Goal: Task Accomplishment & Management: Manage account settings

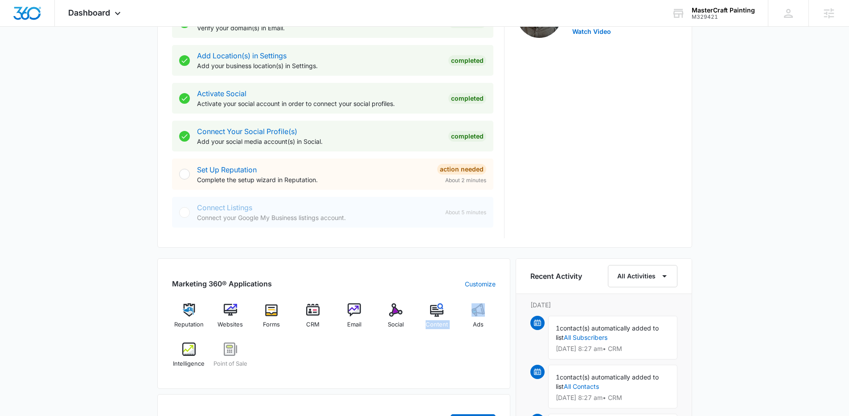
click at [459, 315] on div "Reputation Websites Forms CRM Email Social Content Ads Intelligence Point of Sa…" at bounding box center [334, 338] width 324 height 71
click at [481, 315] on img at bounding box center [477, 309] width 13 height 13
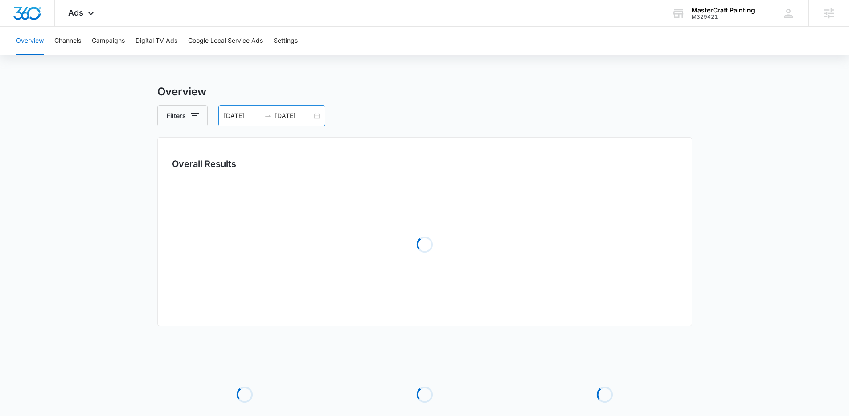
click at [317, 113] on div "[DATE] [DATE]" at bounding box center [271, 115] width 107 height 21
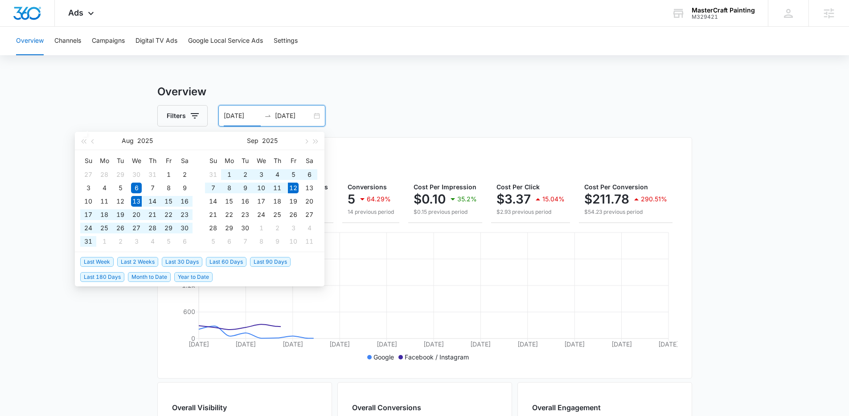
click at [190, 264] on span "Last 30 Days" at bounding box center [182, 262] width 41 height 10
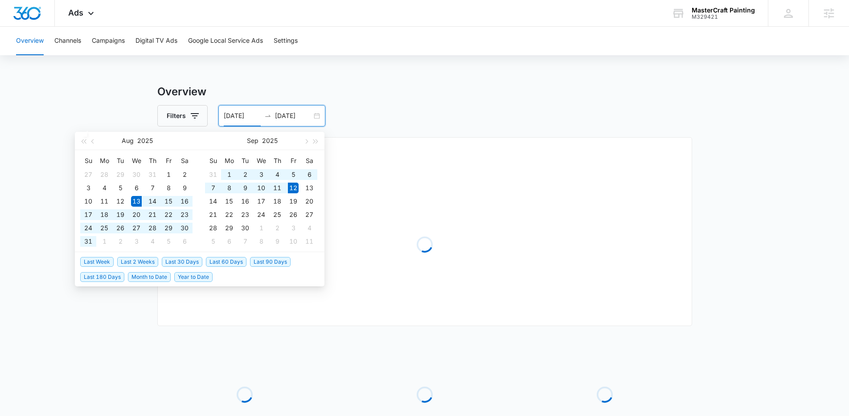
type input "[DATE]"
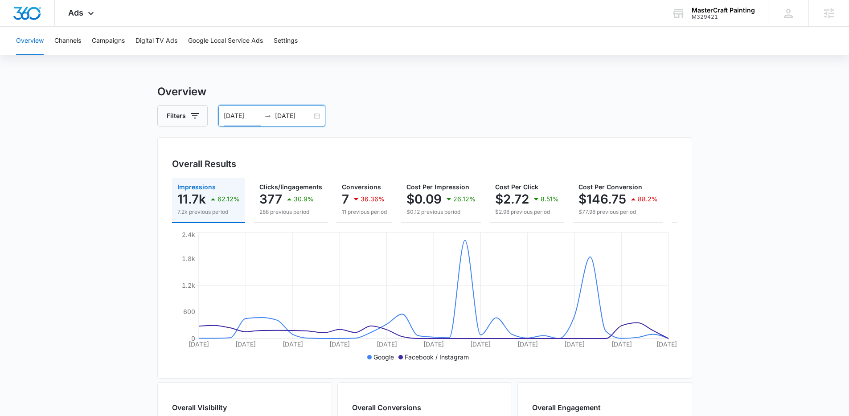
click at [317, 116] on div "08/13/2025 09/12/2025" at bounding box center [271, 115] width 107 height 21
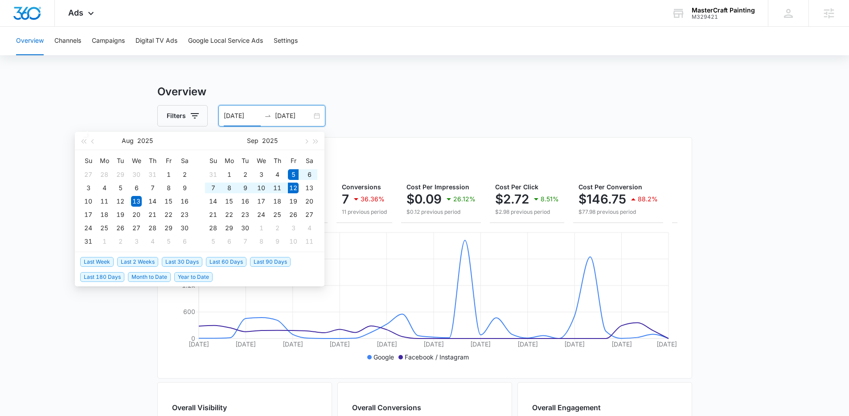
click at [105, 266] on span "Last Week" at bounding box center [96, 262] width 33 height 10
type input "09/05/2025"
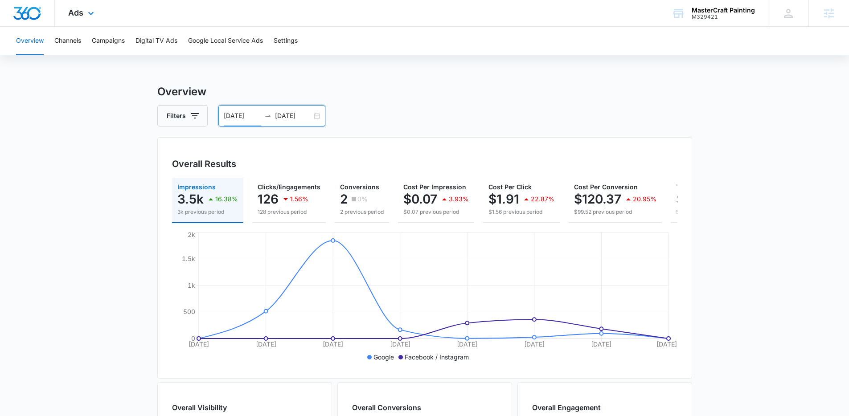
click at [99, 23] on div "Ads Apps Reputation Websites Forms CRM Email Social POS Content Ads Intelligenc…" at bounding box center [82, 13] width 55 height 26
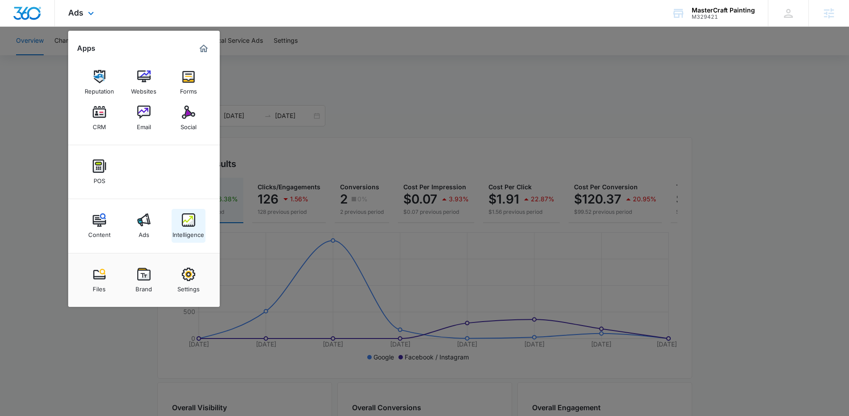
click at [191, 221] on img at bounding box center [188, 219] width 13 height 13
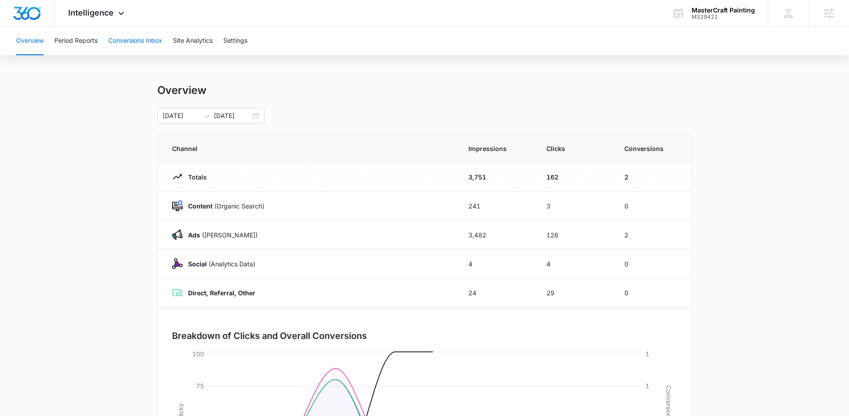
click at [129, 41] on button "Conversions Inbox" at bounding box center [135, 41] width 54 height 29
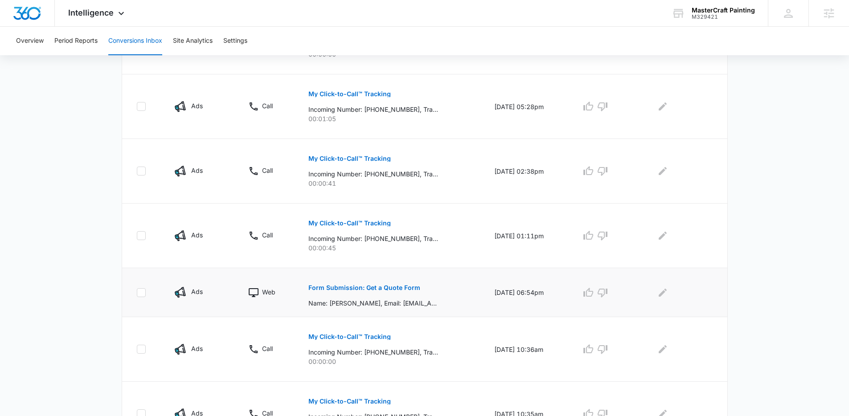
scroll to position [321, 0]
click at [391, 283] on button "Form Submission: Get a Quote Form" at bounding box center [364, 286] width 112 height 21
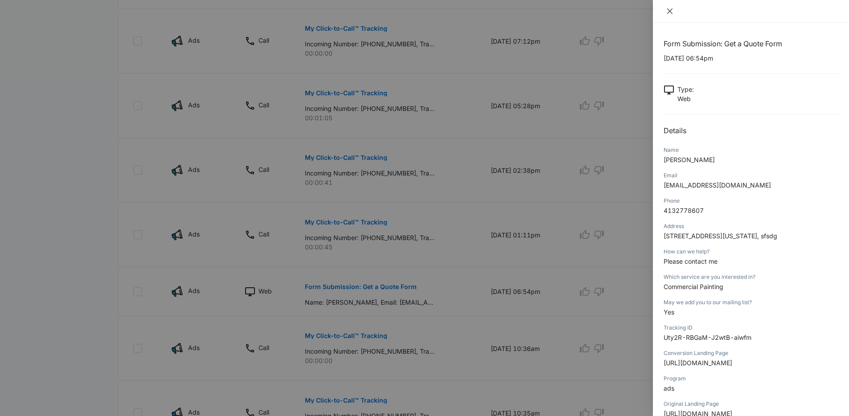
click at [672, 11] on icon "close" at bounding box center [669, 11] width 7 height 7
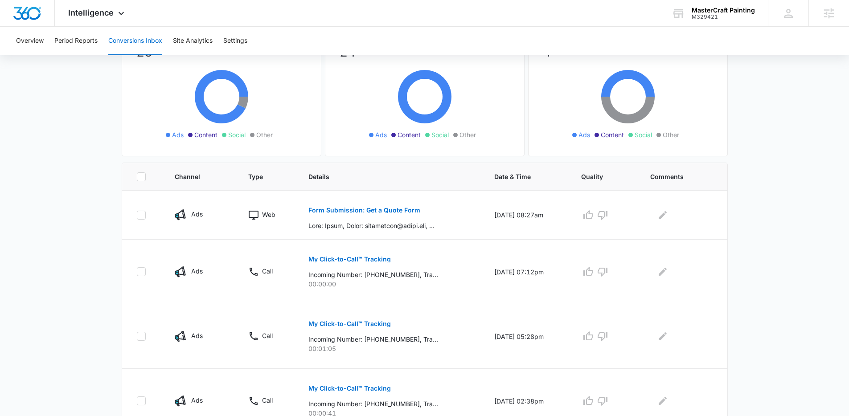
scroll to position [0, 0]
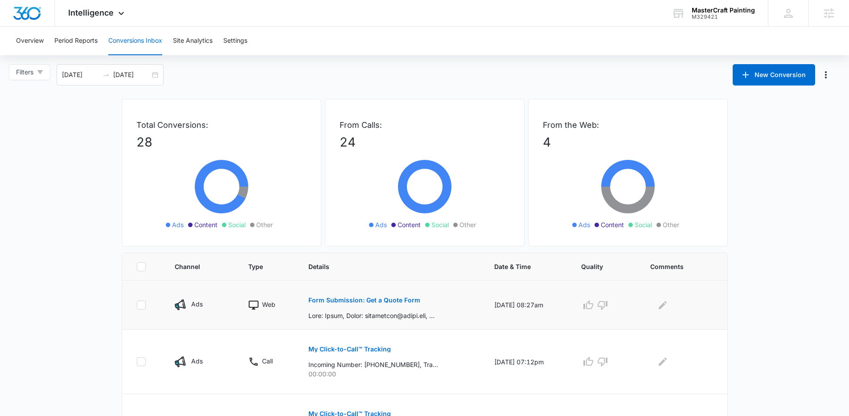
click at [385, 304] on button "Form Submission: Get a Quote Form" at bounding box center [364, 300] width 112 height 21
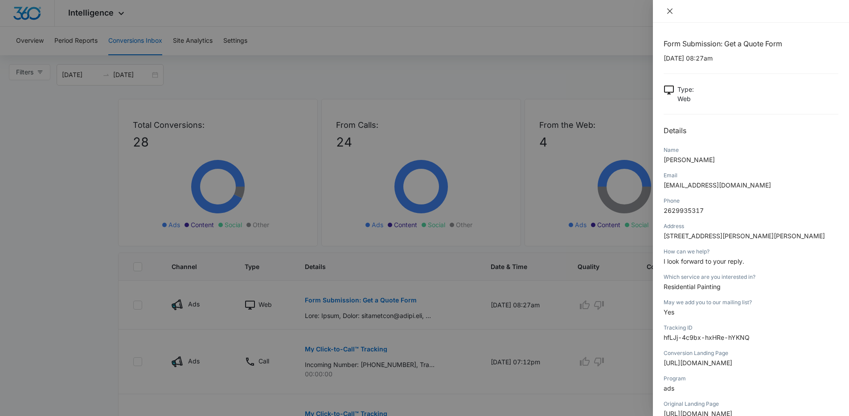
click at [671, 13] on icon "close" at bounding box center [669, 11] width 7 height 7
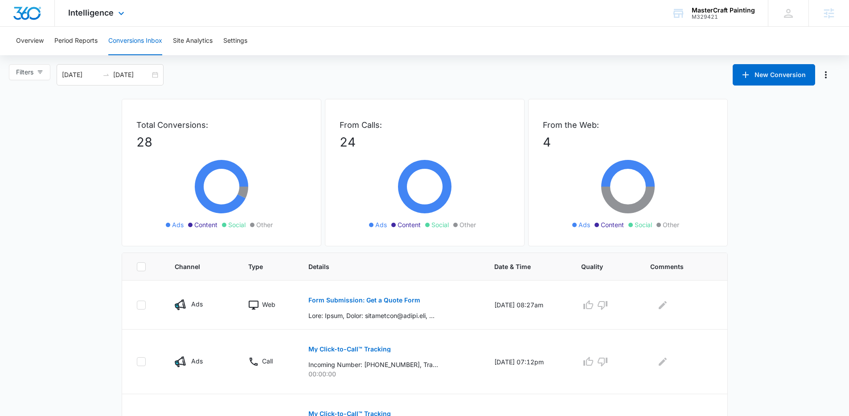
click at [107, 3] on div "Intelligence Apps Reputation Websites Forms CRM Email Social POS Content Ads In…" at bounding box center [97, 13] width 85 height 26
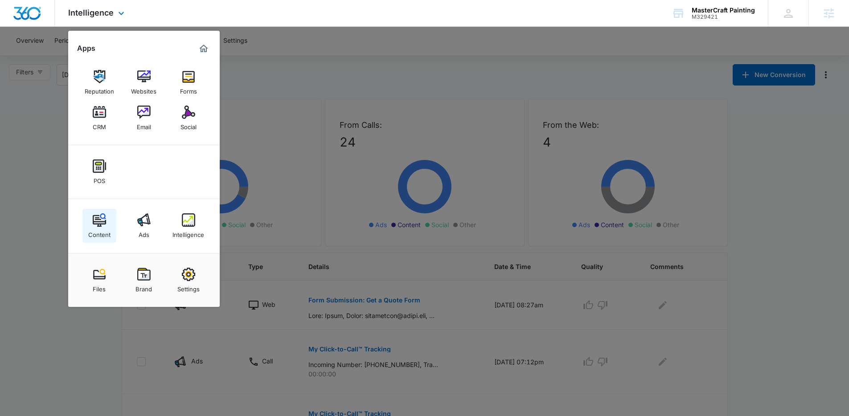
click at [104, 223] on img at bounding box center [99, 219] width 13 height 13
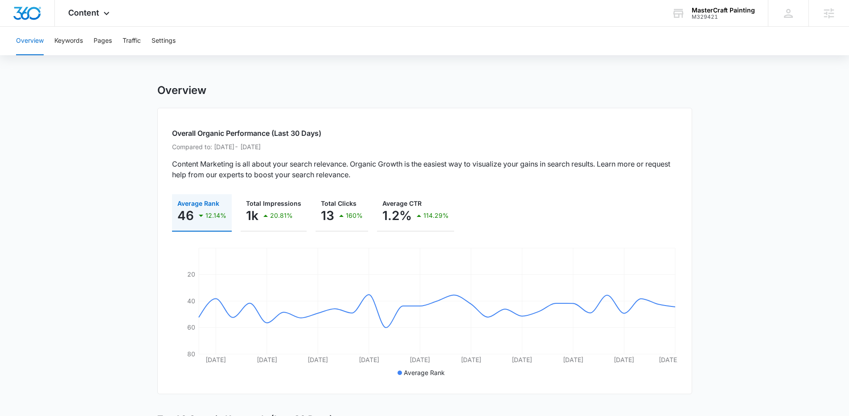
scroll to position [64, 0]
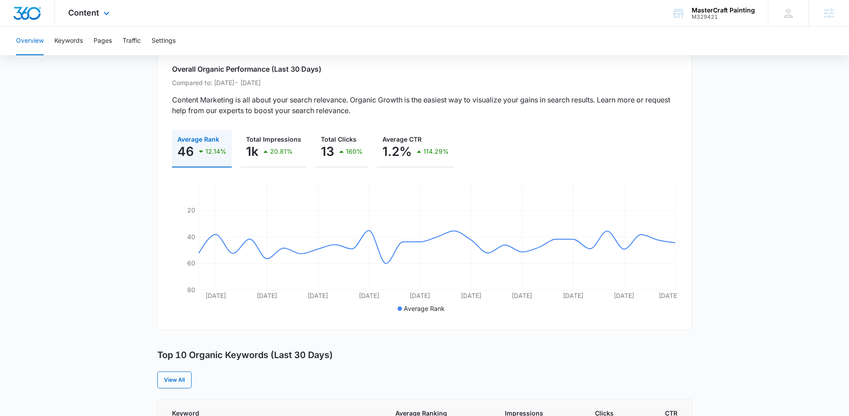
click at [95, 19] on div "Content Apps Reputation Websites Forms CRM Email Social POS Content Ads Intelli…" at bounding box center [90, 13] width 70 height 26
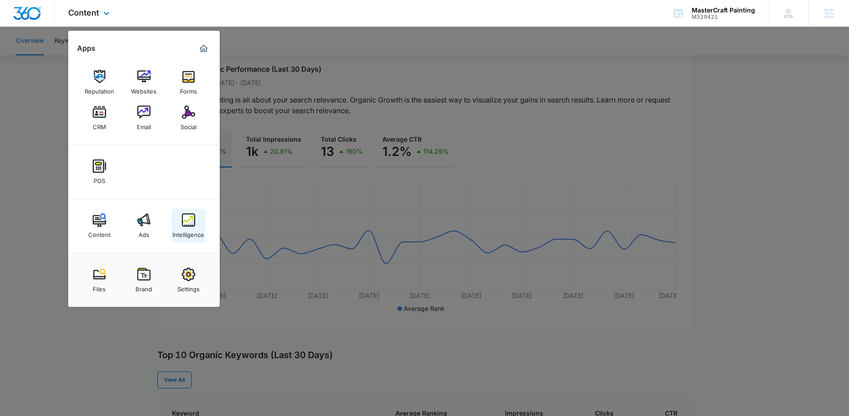
click at [186, 231] on div "Intelligence" at bounding box center [188, 233] width 32 height 12
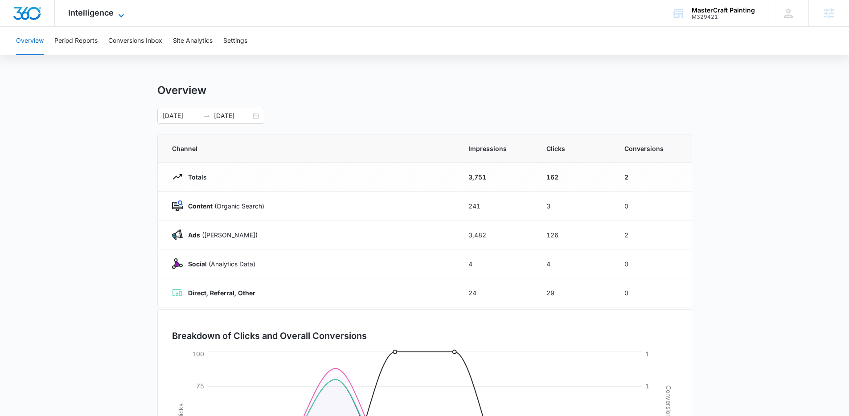
click at [98, 16] on span "Intelligence" at bounding box center [90, 12] width 45 height 9
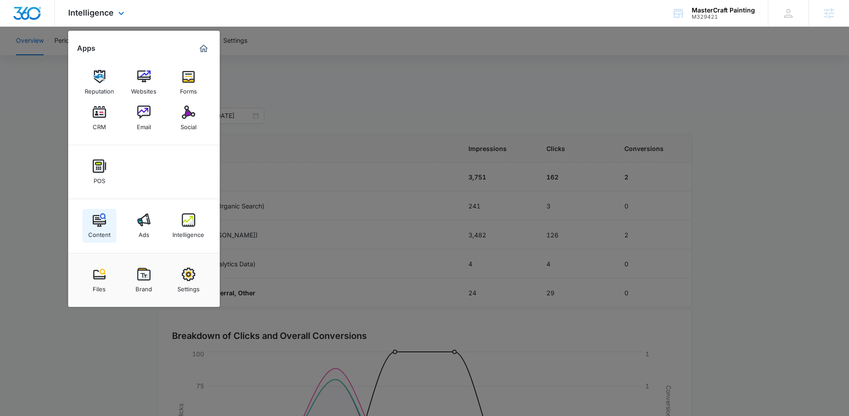
click at [102, 225] on img at bounding box center [99, 219] width 13 height 13
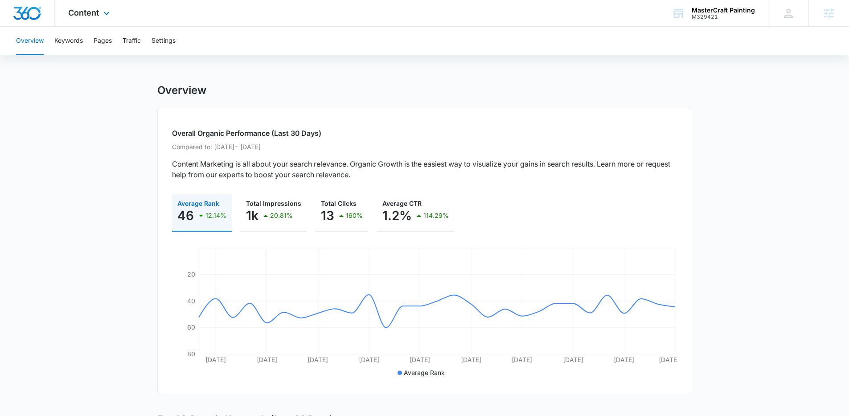
click at [95, 19] on div "Content Apps Reputation Websites Forms CRM Email Social POS Content Ads Intelli…" at bounding box center [90, 13] width 70 height 26
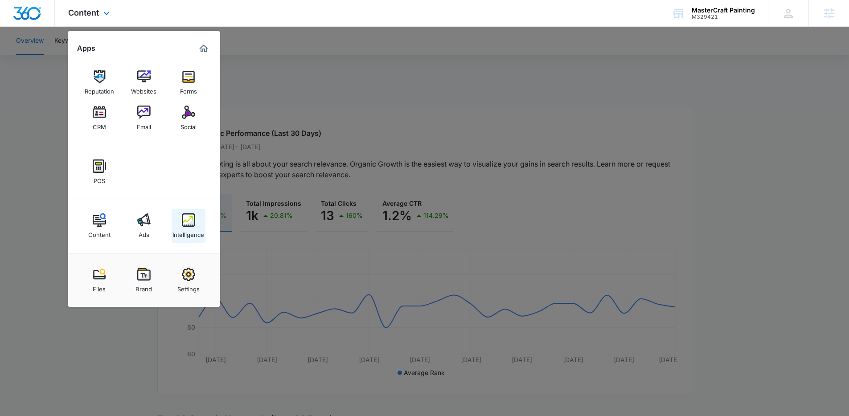
click at [195, 230] on div "Intelligence" at bounding box center [188, 233] width 32 height 12
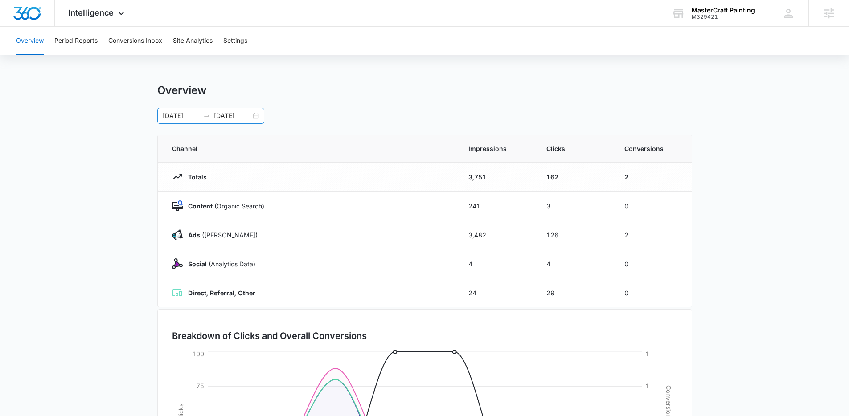
click at [256, 117] on div "09/05/2025 09/12/2025" at bounding box center [210, 116] width 107 height 16
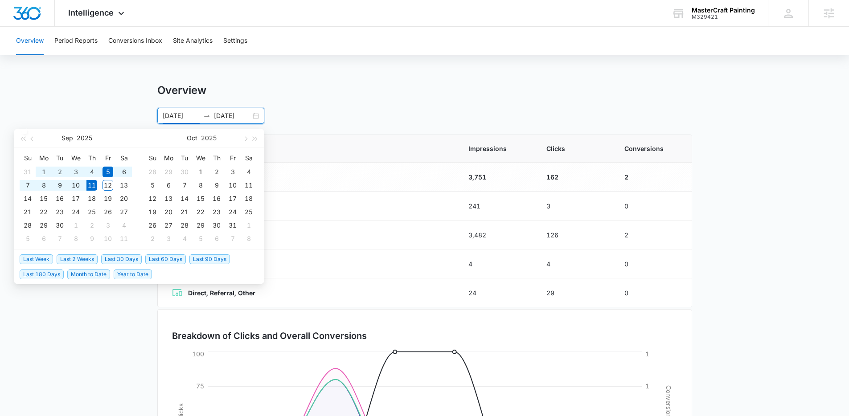
click at [125, 261] on span "Last 30 Days" at bounding box center [121, 259] width 41 height 10
type input "08/12/2025"
type input "[DATE]"
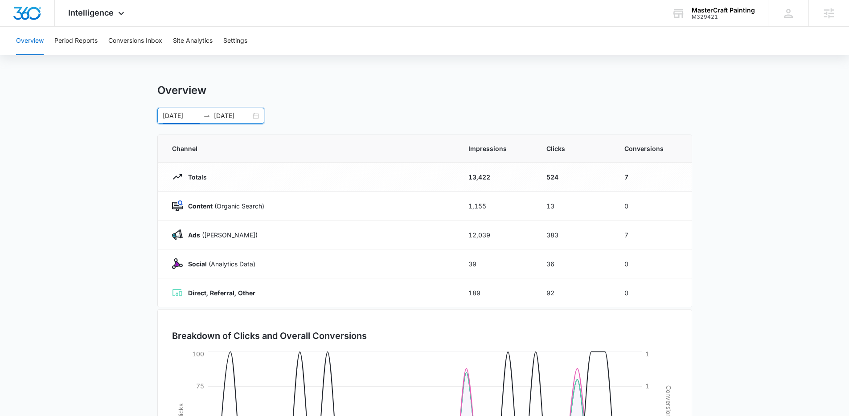
click at [258, 115] on div "08/12/2025 09/11/2025" at bounding box center [210, 116] width 107 height 16
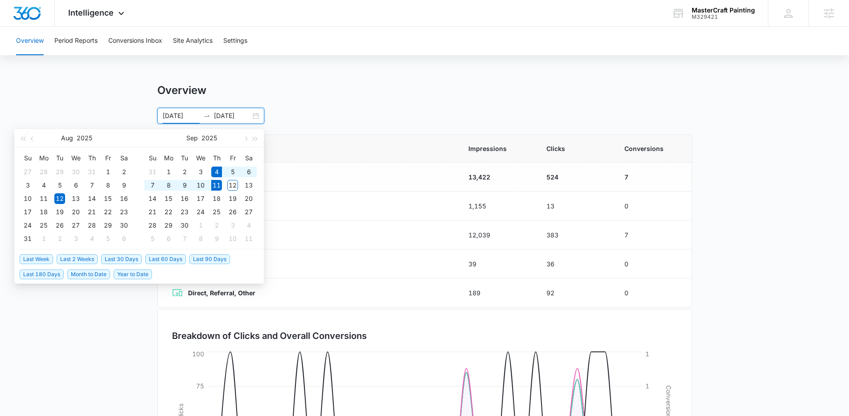
click at [49, 263] on span "Last Week" at bounding box center [36, 259] width 33 height 10
type input "[DATE]"
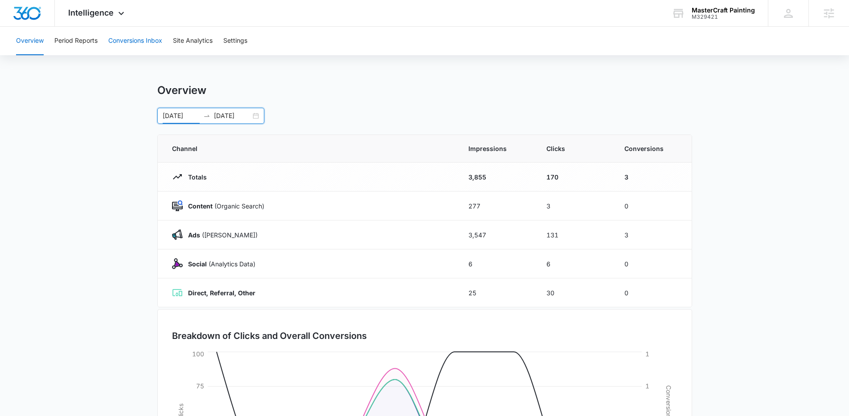
click at [123, 41] on button "Conversions Inbox" at bounding box center [135, 41] width 54 height 29
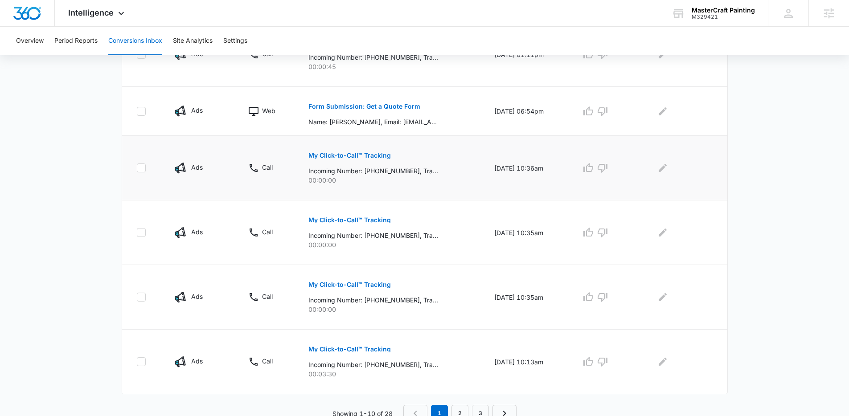
scroll to position [507, 0]
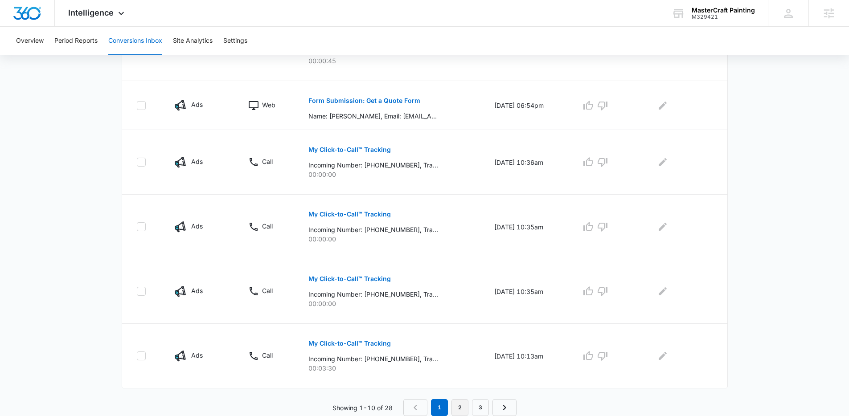
click at [460, 405] on link "2" at bounding box center [459, 407] width 17 height 17
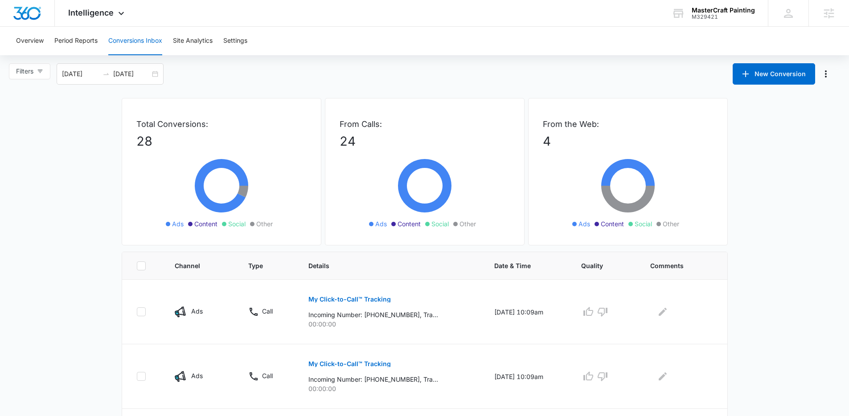
scroll to position [0, 0]
click at [36, 41] on button "Overview" at bounding box center [30, 41] width 28 height 29
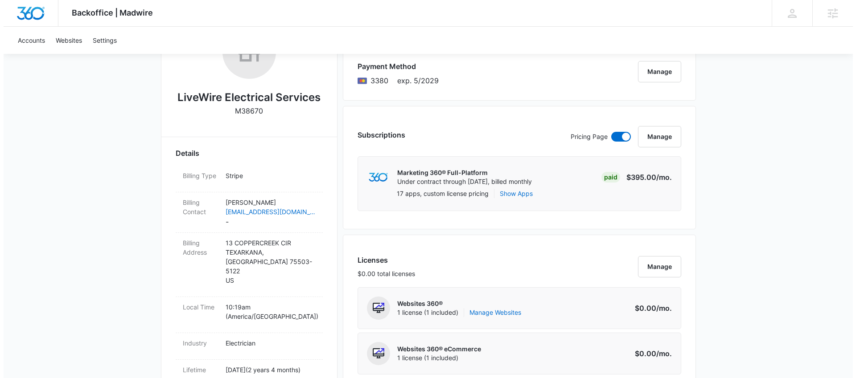
scroll to position [124, 0]
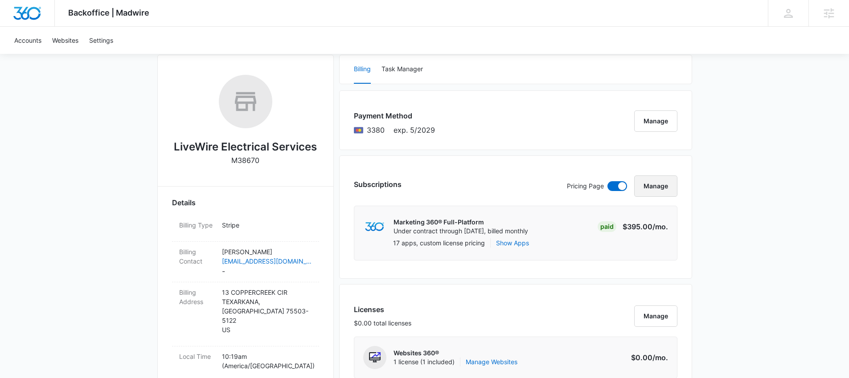
click at [658, 186] on button "Manage" at bounding box center [655, 186] width 43 height 21
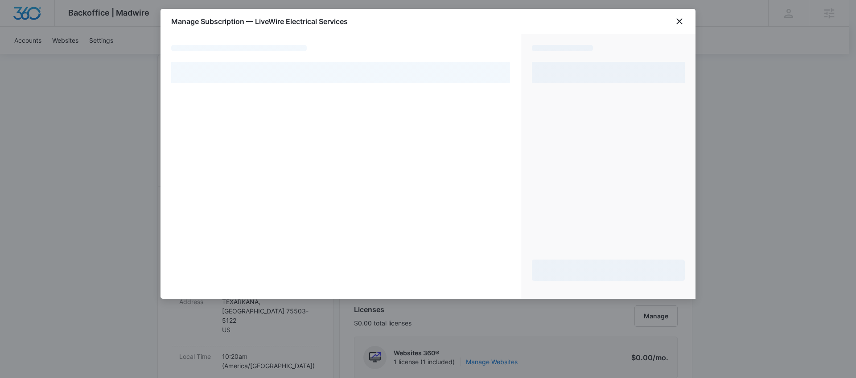
select select "pm_1S56VkA4n8RTgNjUL9cLn7wI"
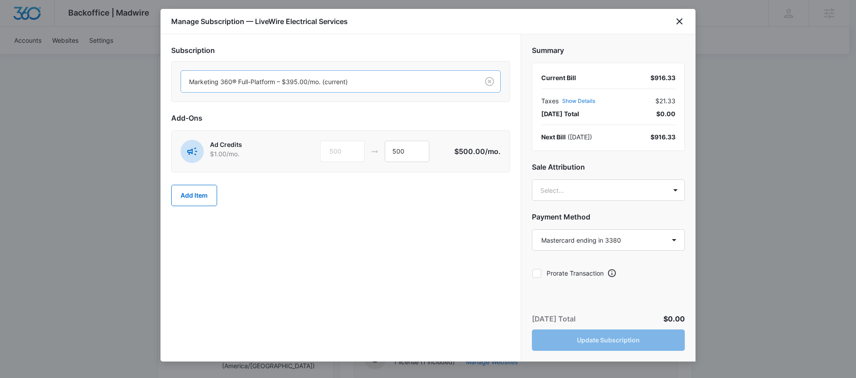
click at [378, 85] on div at bounding box center [328, 81] width 278 height 11
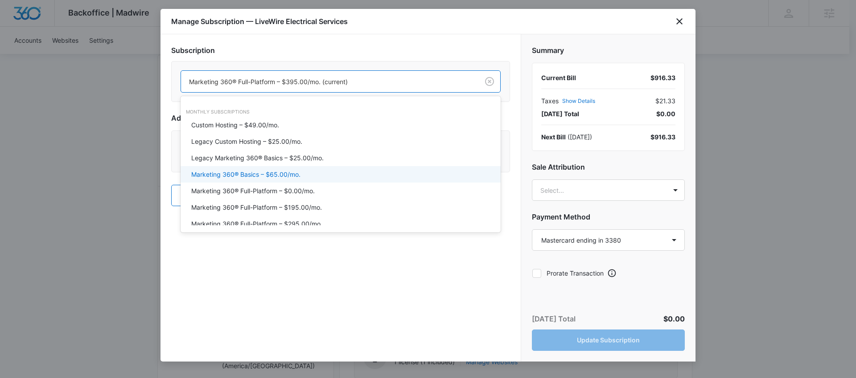
click at [299, 172] on p "Marketing 360® Basics – $65.00/mo." at bounding box center [245, 174] width 109 height 9
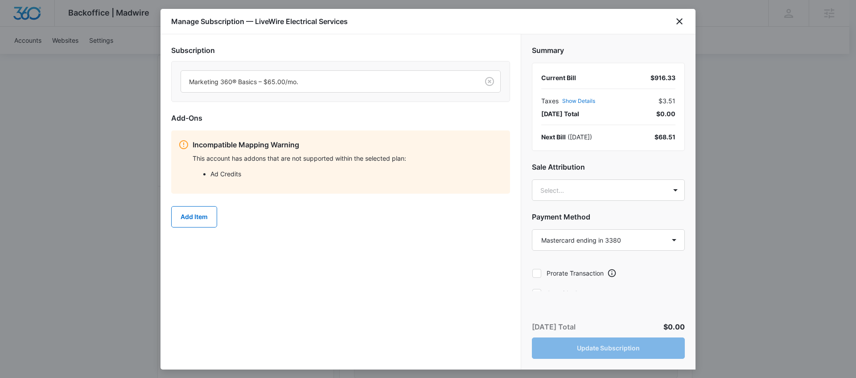
click at [283, 184] on div "This account has addons that are not supported within the selected plan: Ad Cre…" at bounding box center [348, 169] width 310 height 31
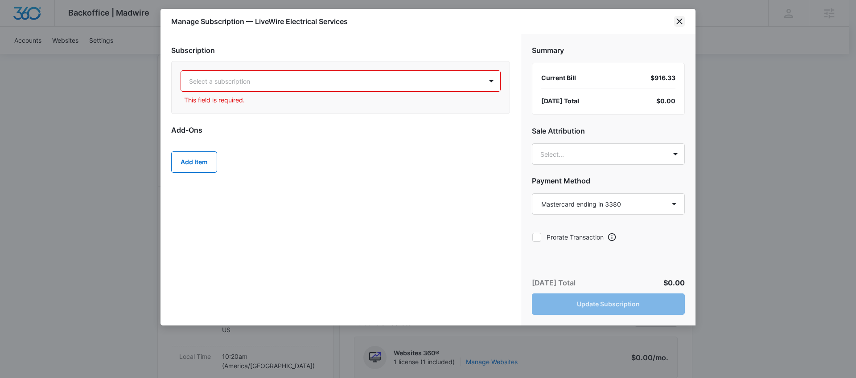
click at [682, 20] on icon "close" at bounding box center [679, 21] width 11 height 11
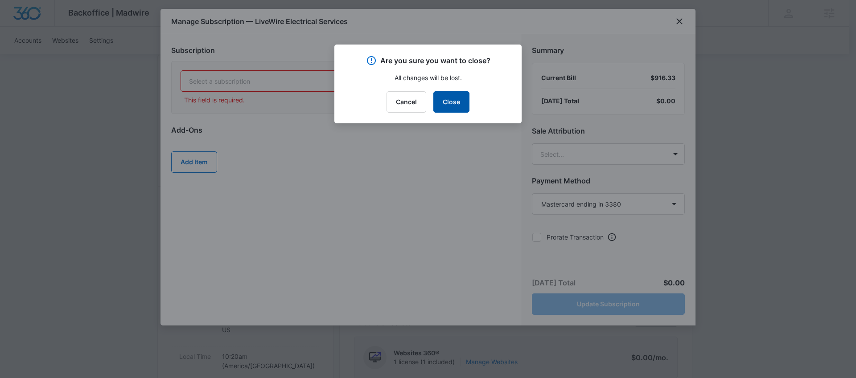
click at [454, 104] on button "Close" at bounding box center [451, 101] width 36 height 21
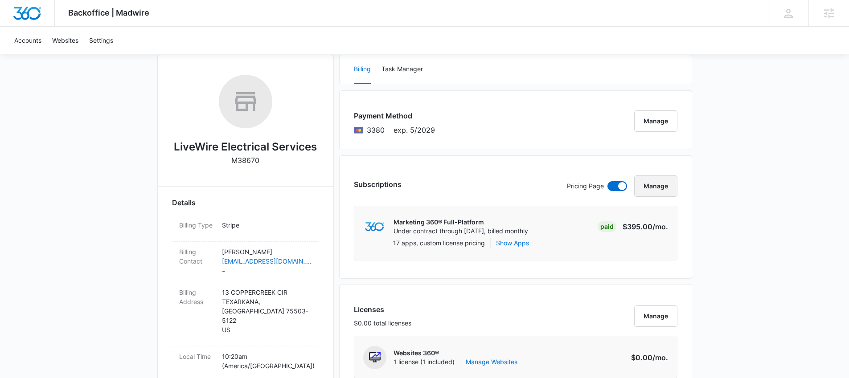
click at [652, 193] on button "Manage" at bounding box center [655, 186] width 43 height 21
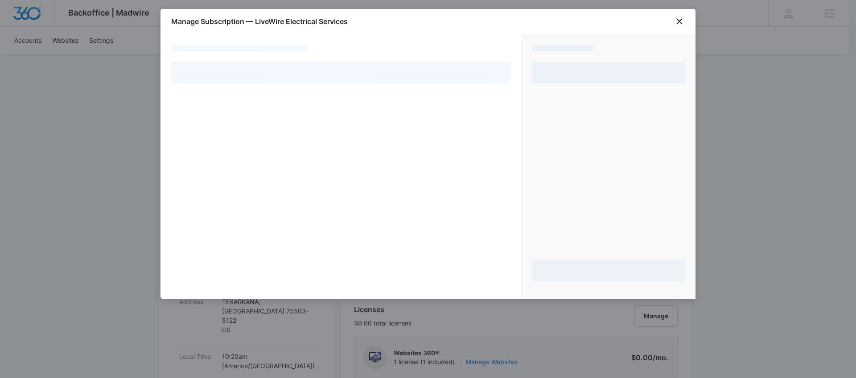
select select "pm_1S56VkA4n8RTgNjUL9cLn7wI"
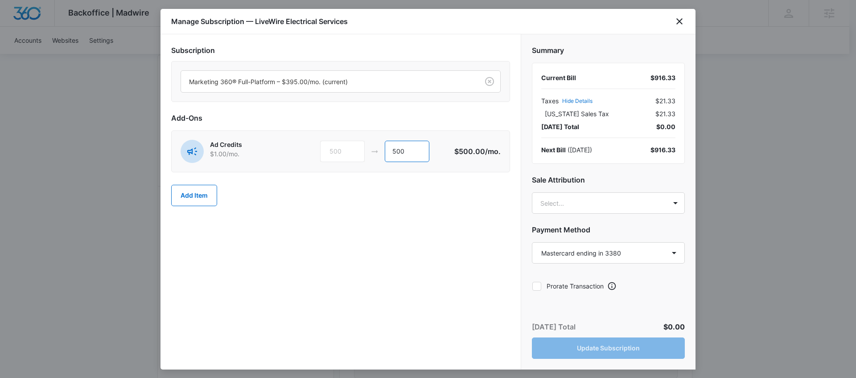
drag, startPoint x: 408, startPoint y: 146, endPoint x: 390, endPoint y: 145, distance: 17.8
click at [390, 145] on input "500" at bounding box center [407, 151] width 45 height 21
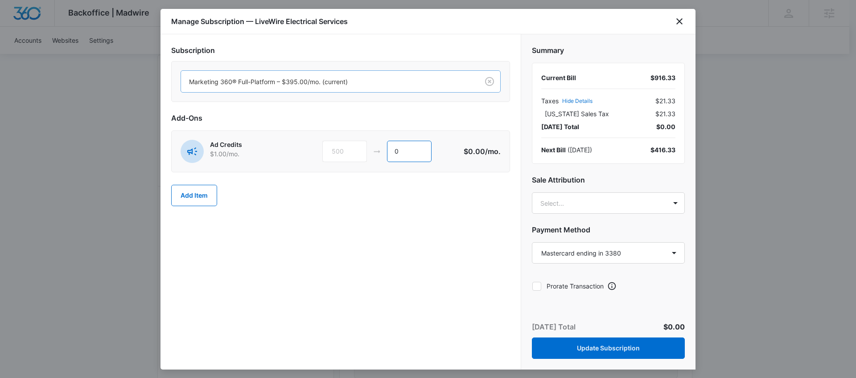
type input "0"
click at [429, 89] on div "Marketing 360® Full-Platform – $395.00/mo. (current)" at bounding box center [330, 82] width 298 height 20
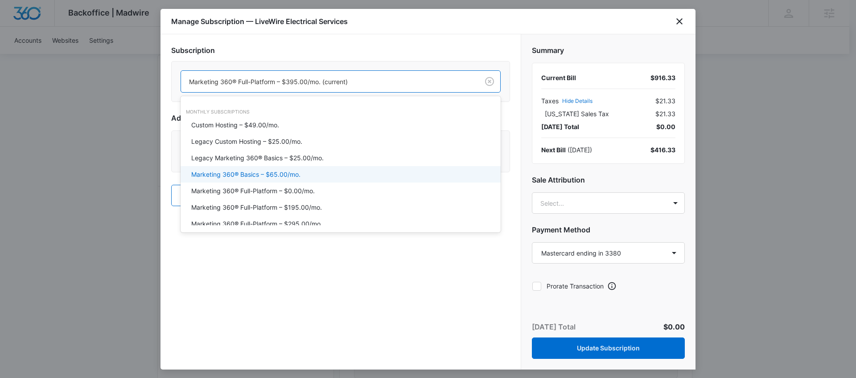
click at [316, 175] on div "Marketing 360® Basics – $65.00/mo." at bounding box center [339, 174] width 297 height 9
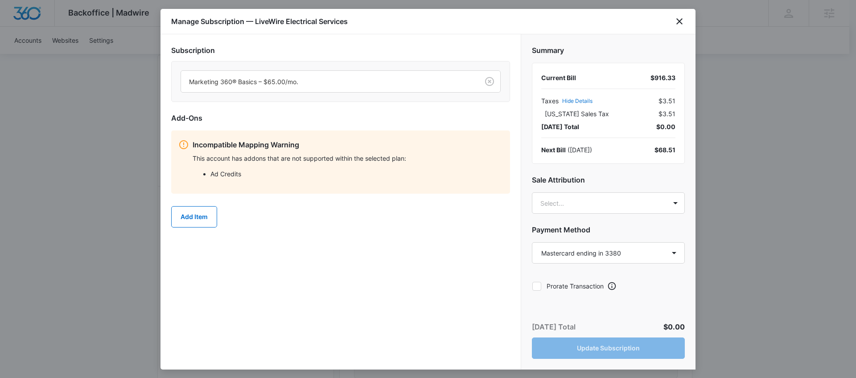
click at [446, 229] on div "Add Item" at bounding box center [340, 216] width 339 height 39
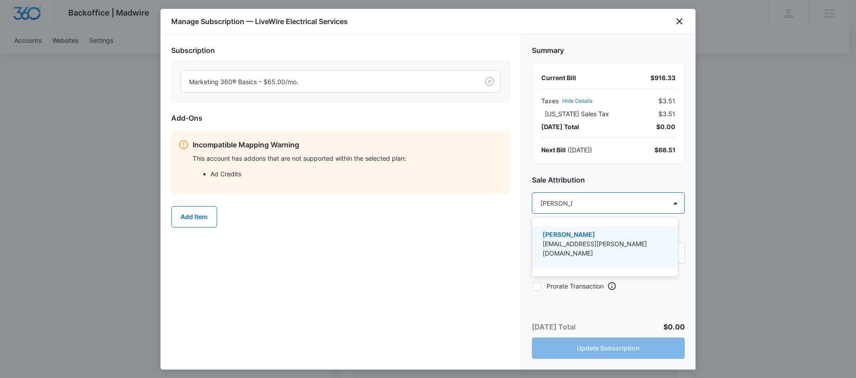
type input "austin hunt"
click at [604, 237] on p "[PERSON_NAME]" at bounding box center [603, 234] width 123 height 9
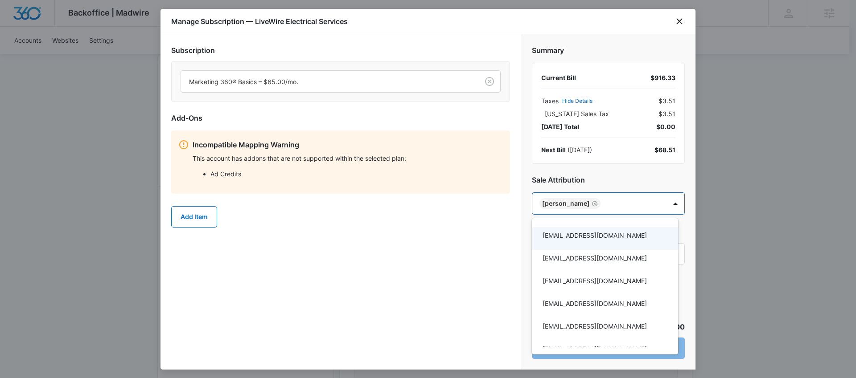
click at [462, 256] on div at bounding box center [428, 189] width 856 height 378
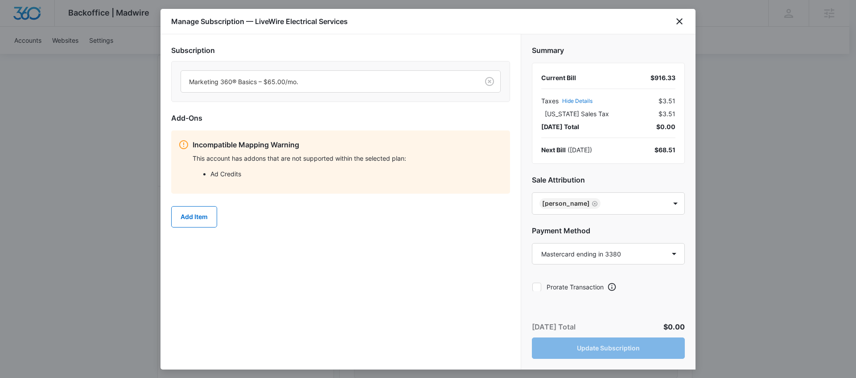
click at [594, 350] on div "Today’s Total $0.00 Update Subscription" at bounding box center [608, 340] width 174 height 59
click at [239, 178] on li "Ad Credits" at bounding box center [356, 173] width 292 height 9
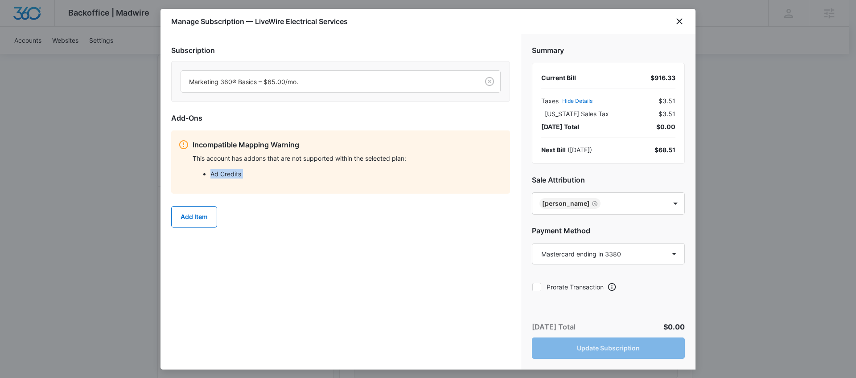
click at [239, 178] on li "Ad Credits" at bounding box center [356, 173] width 292 height 9
click at [305, 178] on li "Ad Credits" at bounding box center [356, 173] width 292 height 9
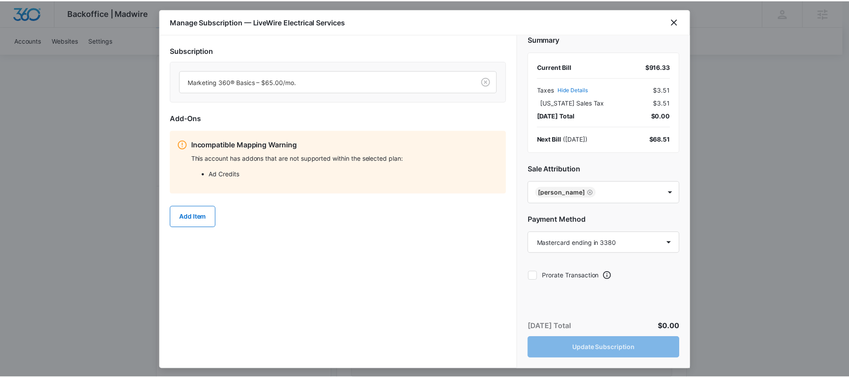
scroll to position [26, 0]
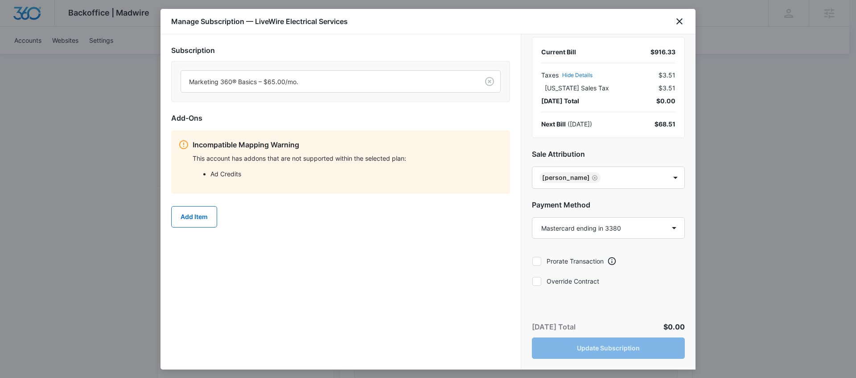
click at [541, 286] on label "Override Contract" at bounding box center [608, 281] width 153 height 9
click at [532, 282] on input "Override Contract" at bounding box center [532, 281] width 0 height 0
checkbox input "true"
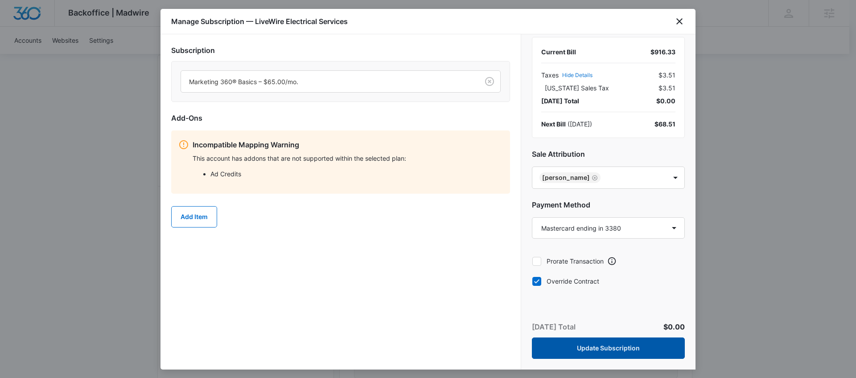
click at [616, 342] on button "Update Subscription" at bounding box center [608, 348] width 153 height 21
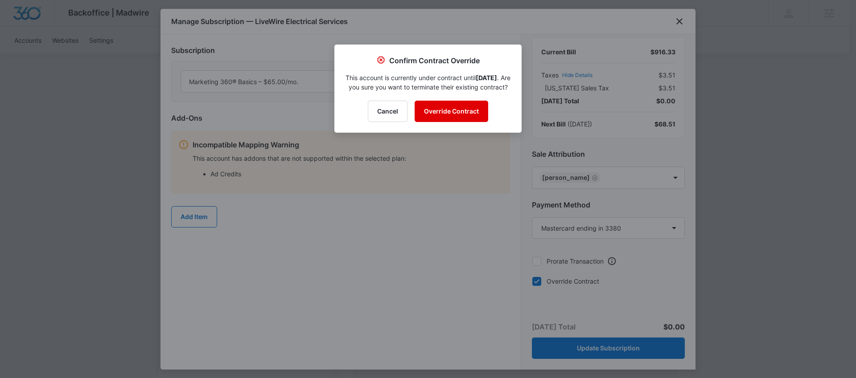
click at [459, 122] on button "Override Contract" at bounding box center [451, 111] width 74 height 21
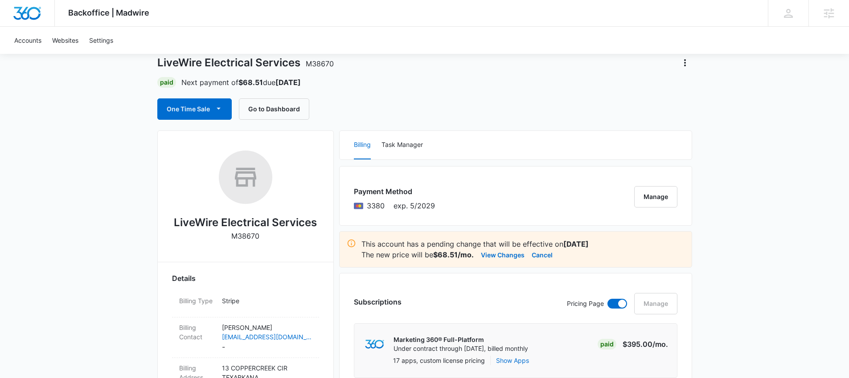
scroll to position [196, 0]
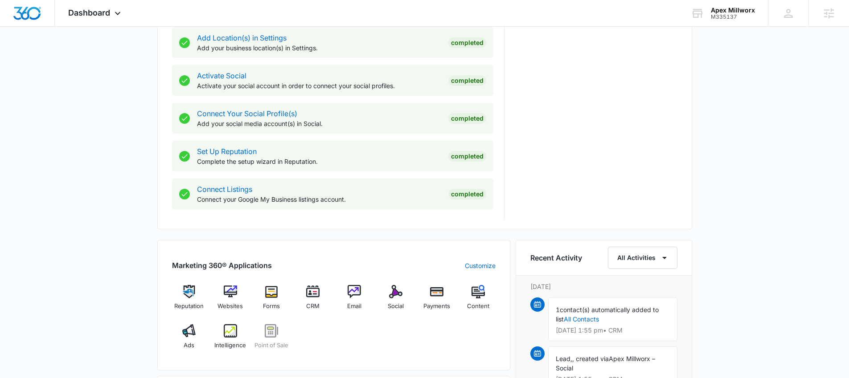
scroll to position [569, 0]
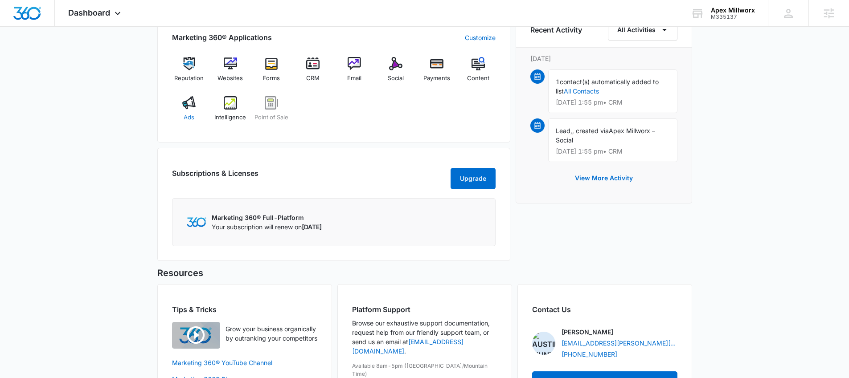
click at [189, 104] on img at bounding box center [188, 102] width 13 height 13
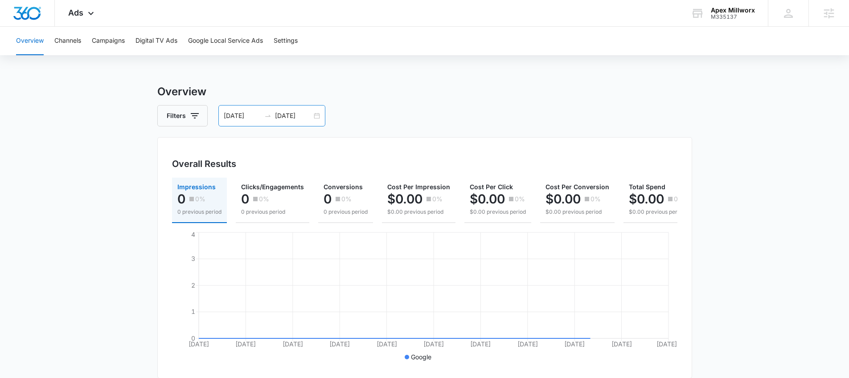
click at [312, 111] on div "[DATE] [DATE]" at bounding box center [271, 115] width 107 height 21
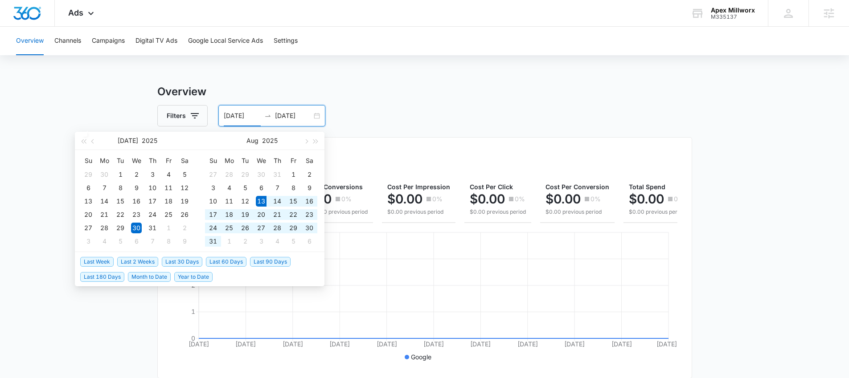
click at [188, 261] on span "Last 30 Days" at bounding box center [182, 262] width 41 height 10
type input "[DATE]"
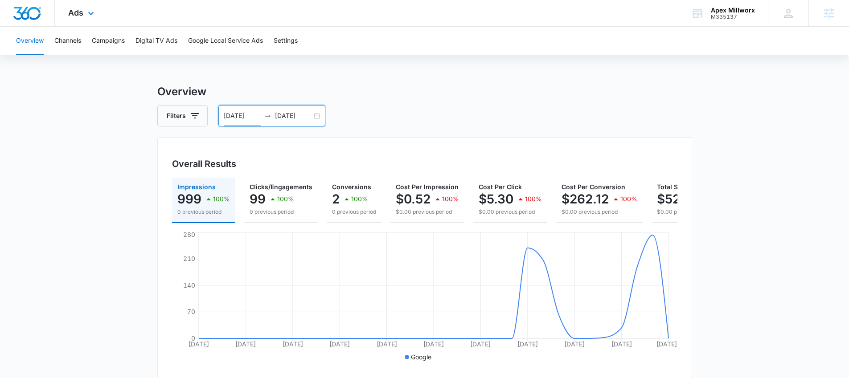
click at [84, 7] on div "Ads Apps Reputation Websites Forms CRM Email Social Payments POS Content Ads In…" at bounding box center [82, 13] width 55 height 26
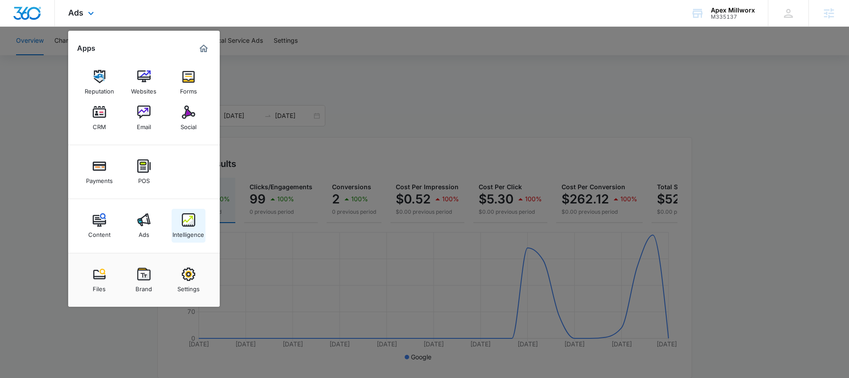
click at [190, 221] on img at bounding box center [188, 219] width 13 height 13
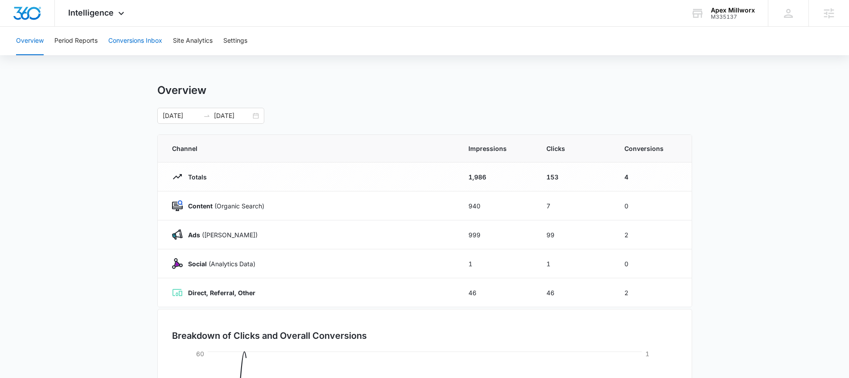
click at [141, 45] on button "Conversions Inbox" at bounding box center [135, 41] width 54 height 29
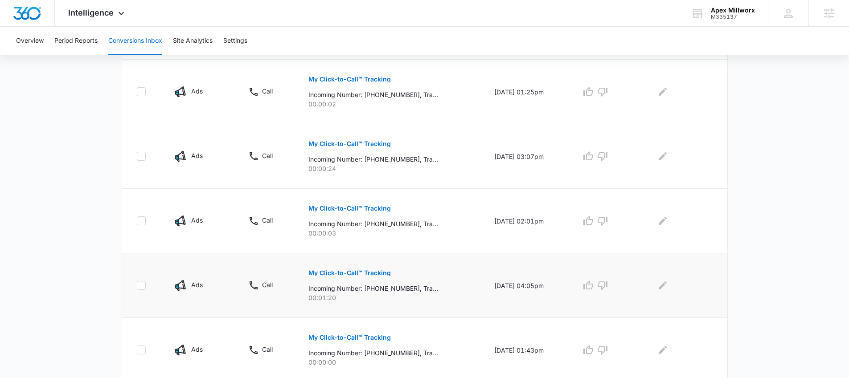
scroll to position [576, 0]
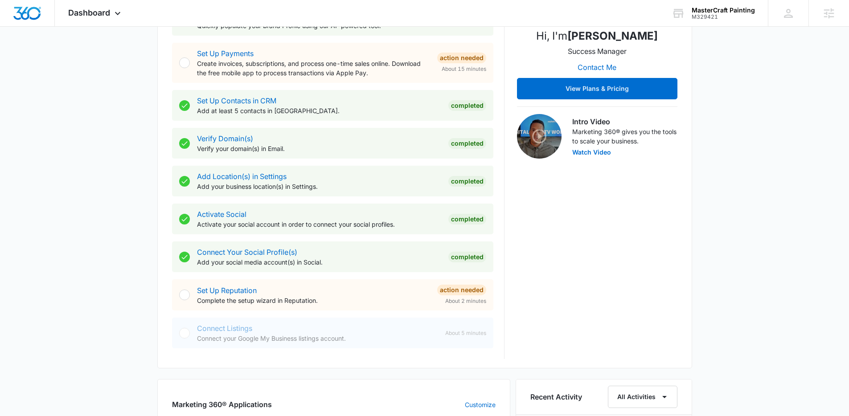
scroll to position [441, 0]
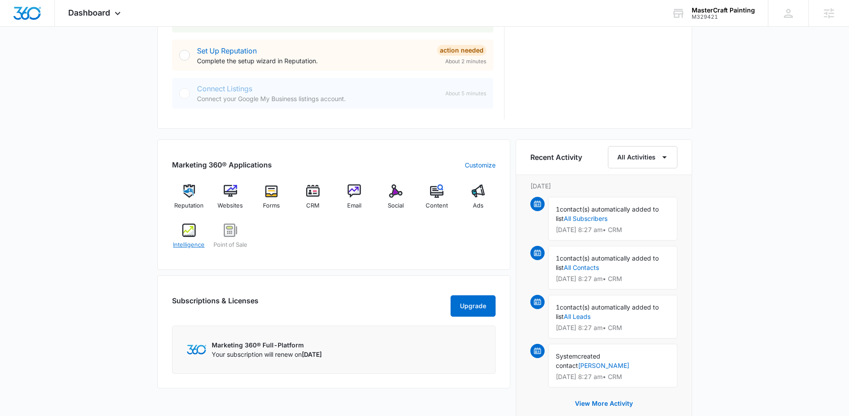
click at [189, 232] on img at bounding box center [188, 230] width 13 height 13
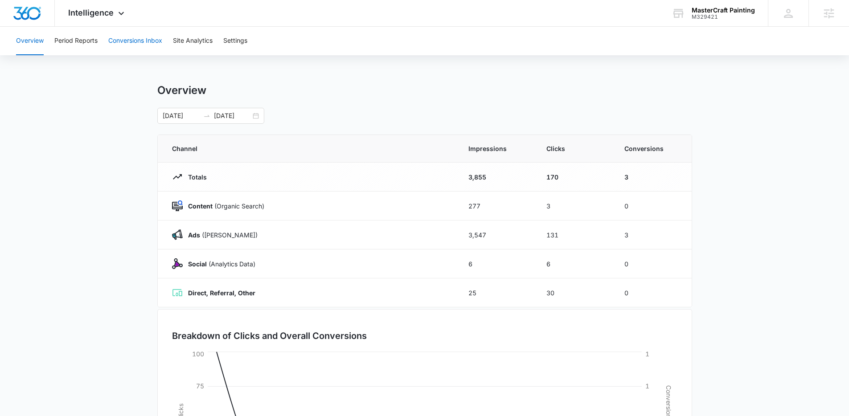
click at [126, 45] on button "Conversions Inbox" at bounding box center [135, 41] width 54 height 29
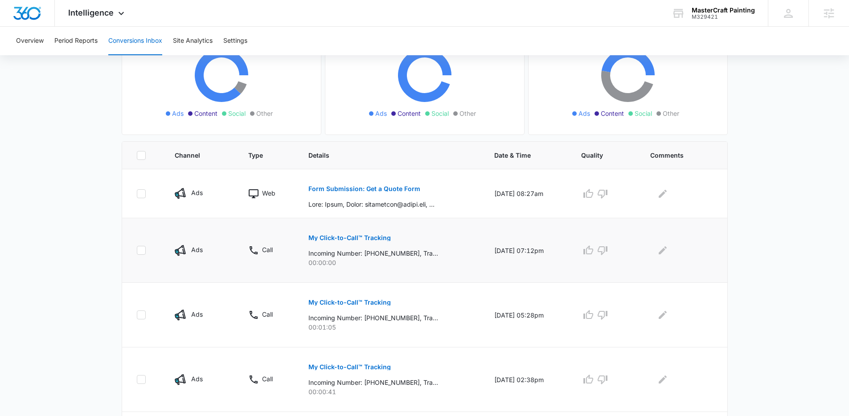
scroll to position [151, 0]
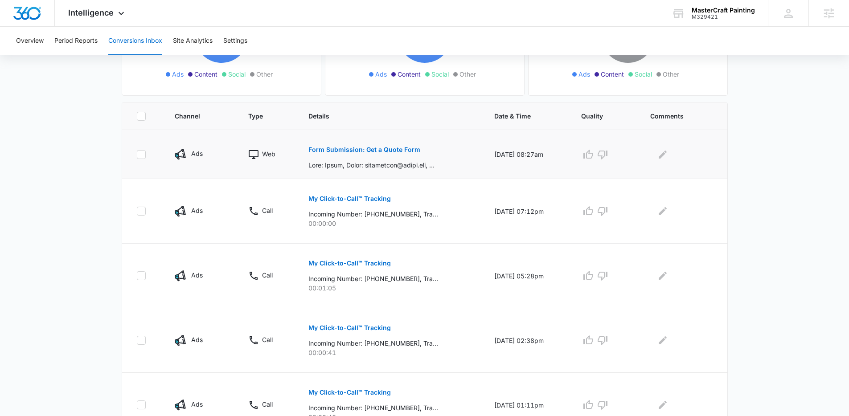
click at [383, 144] on button "Form Submission: Get a Quote Form" at bounding box center [364, 149] width 112 height 21
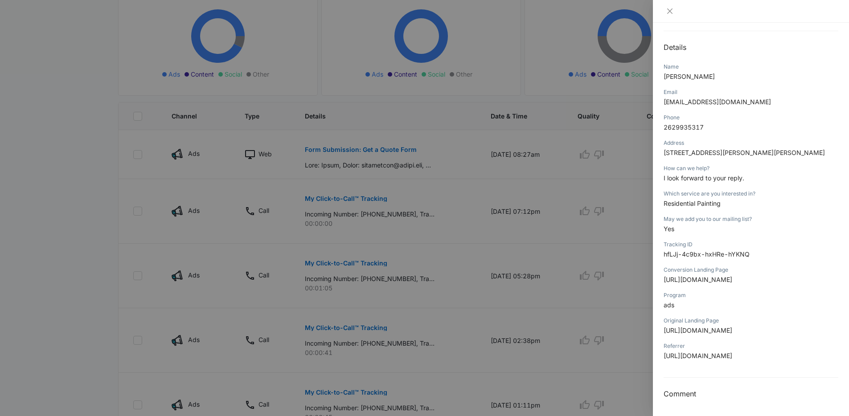
scroll to position [72, 0]
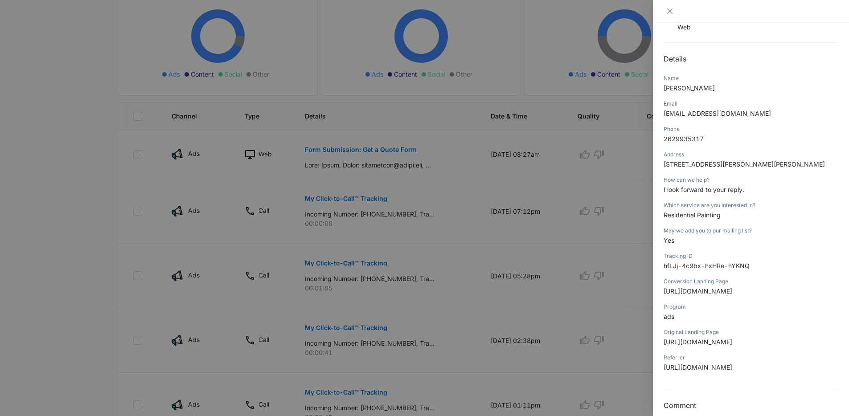
click at [594, 249] on div at bounding box center [424, 208] width 849 height 416
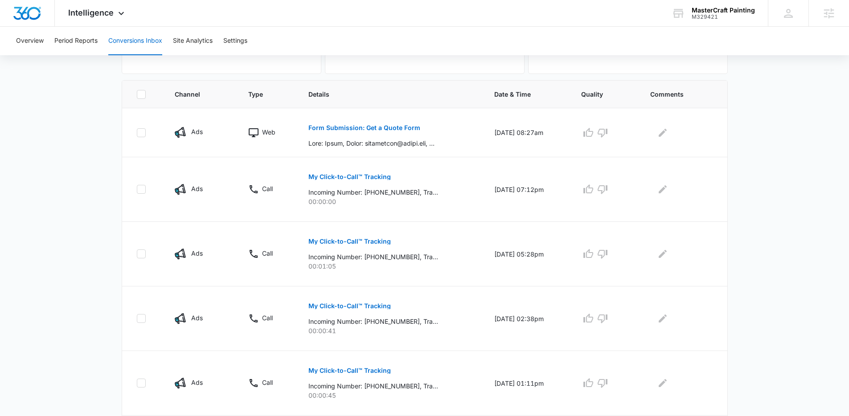
scroll to position [364, 0]
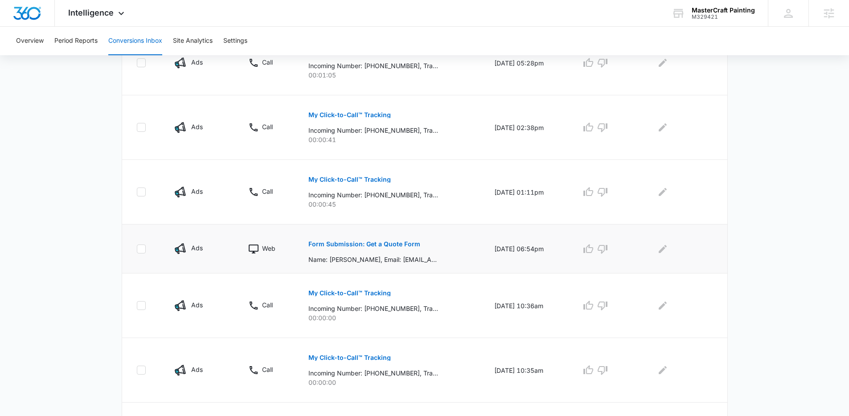
click at [387, 240] on button "Form Submission: Get a Quote Form" at bounding box center [364, 244] width 112 height 21
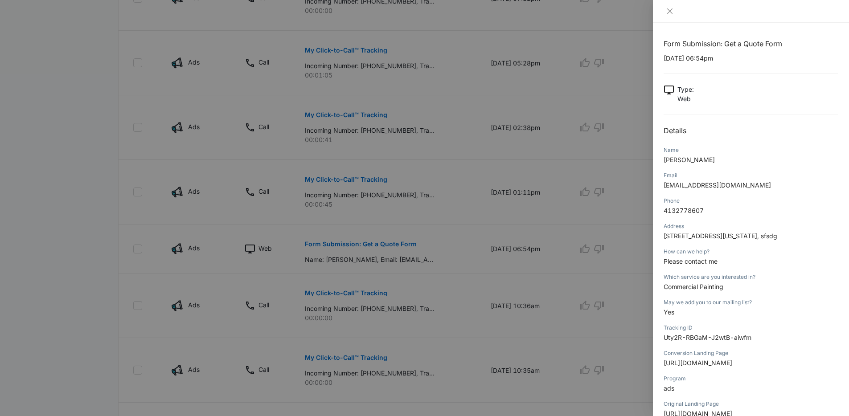
click at [523, 199] on div at bounding box center [424, 208] width 849 height 416
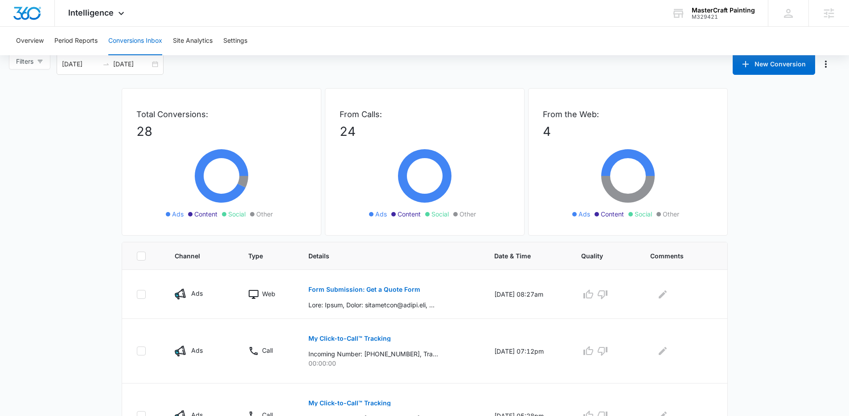
scroll to position [0, 0]
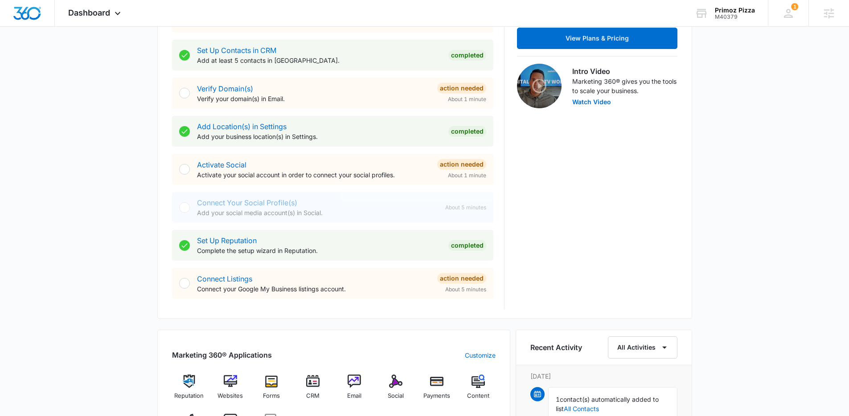
scroll to position [575, 0]
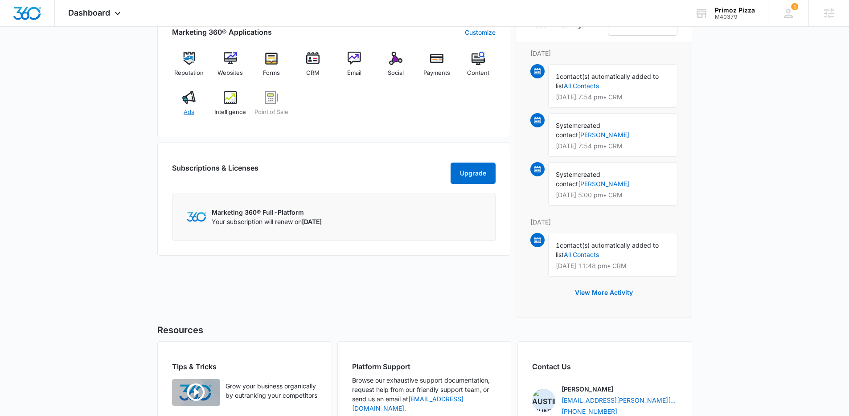
click at [190, 102] on img at bounding box center [188, 97] width 13 height 13
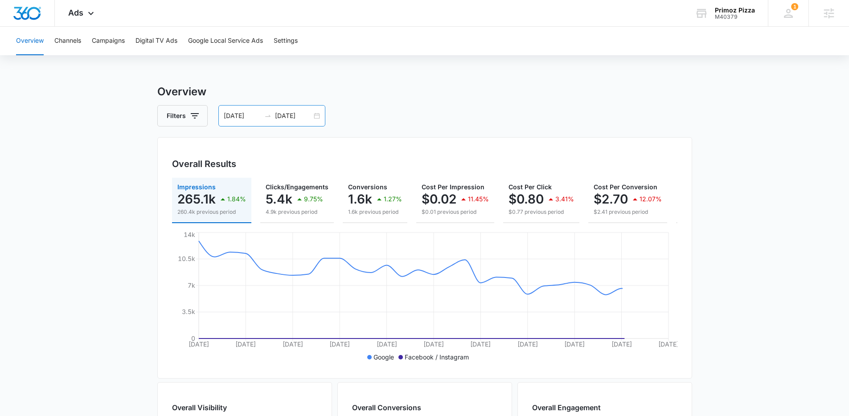
click at [312, 115] on div "08/06/2025 09/05/2025" at bounding box center [271, 115] width 107 height 21
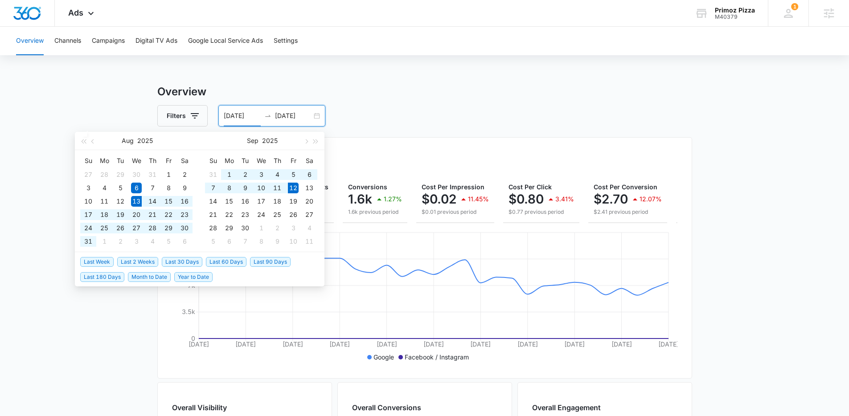
click at [180, 262] on span "Last 30 Days" at bounding box center [182, 262] width 41 height 10
type input "[DATE]"
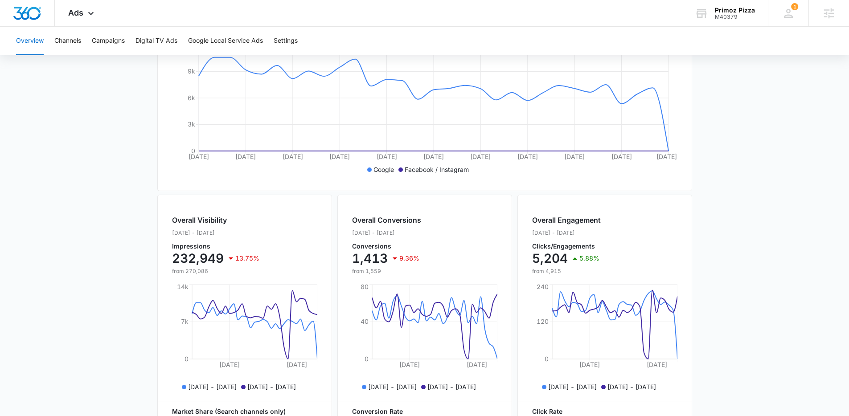
scroll to position [85, 0]
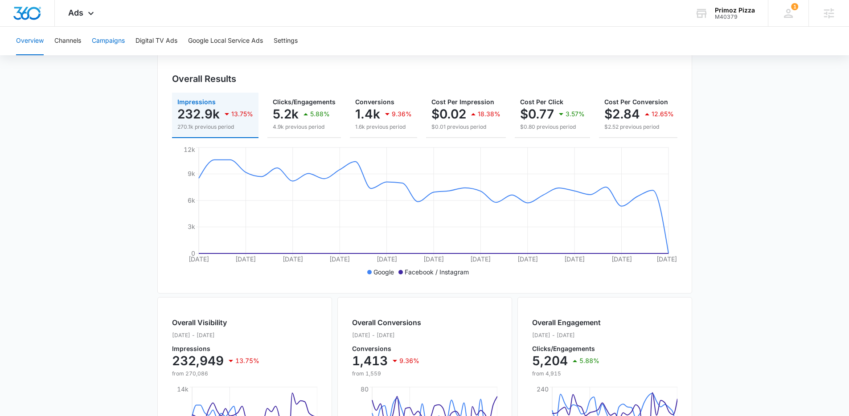
click at [122, 44] on button "Campaigns" at bounding box center [108, 41] width 33 height 29
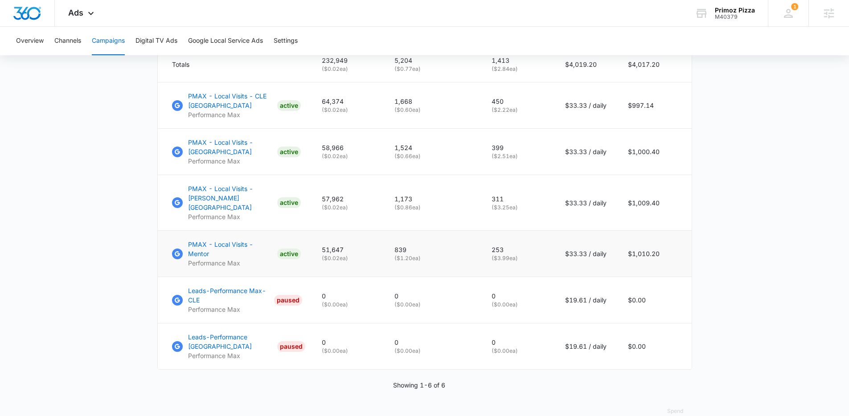
scroll to position [409, 0]
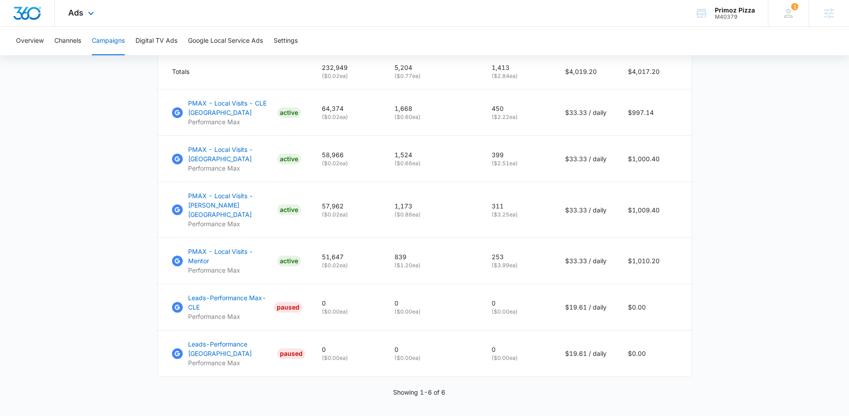
click at [84, 14] on div "Ads Apps Reputation Websites Forms CRM Email Social Payments POS Content Ads In…" at bounding box center [82, 13] width 55 height 26
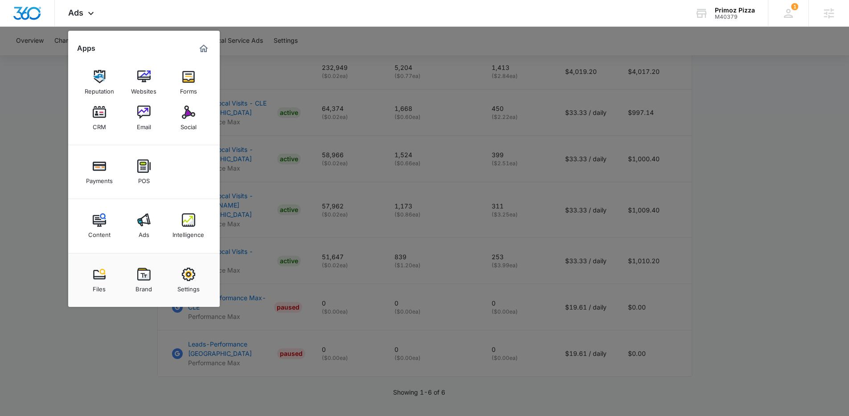
scroll to position [366, 0]
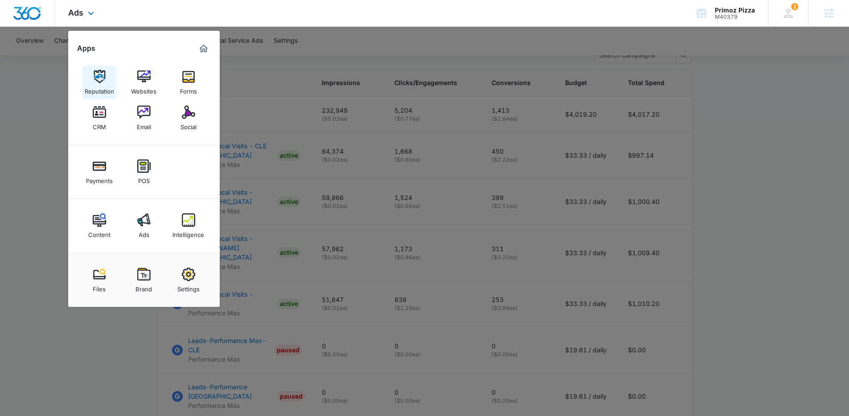
click at [96, 73] on img at bounding box center [99, 76] width 13 height 13
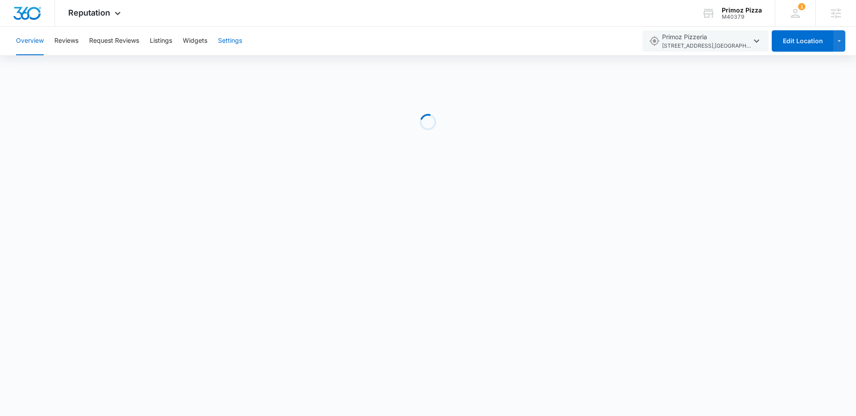
click at [223, 41] on button "Settings" at bounding box center [230, 41] width 24 height 29
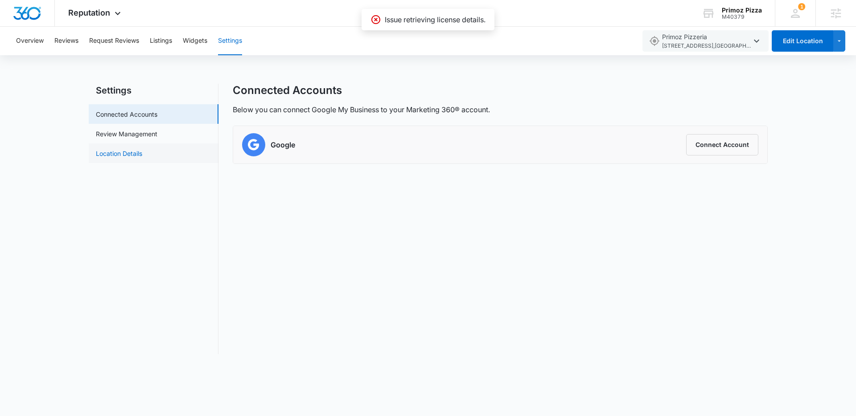
click at [142, 152] on link "Location Details" at bounding box center [119, 153] width 46 height 9
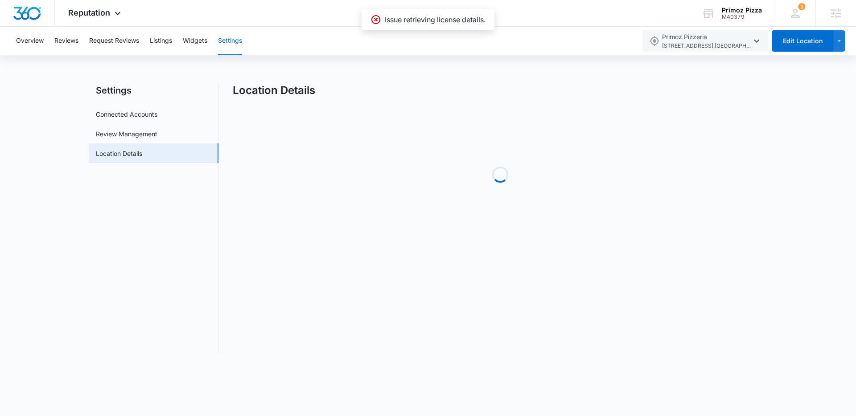
select select "Ohio"
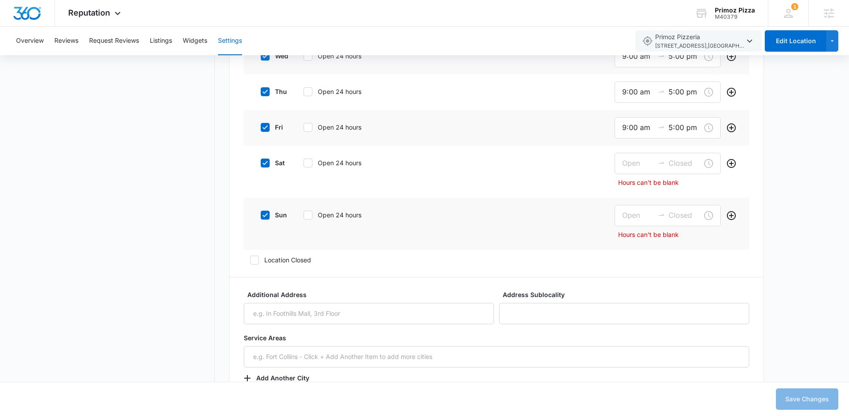
scroll to position [817, 0]
click at [624, 165] on input at bounding box center [638, 161] width 32 height 11
click at [582, 175] on div "sat Open 24 hours Hours can't be blank" at bounding box center [496, 170] width 505 height 52
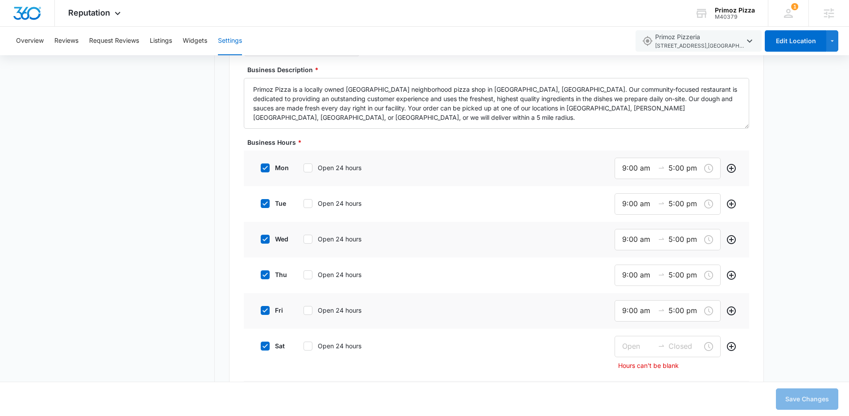
scroll to position [632, 0]
click at [735, 313] on icon "Add" at bounding box center [731, 310] width 11 height 11
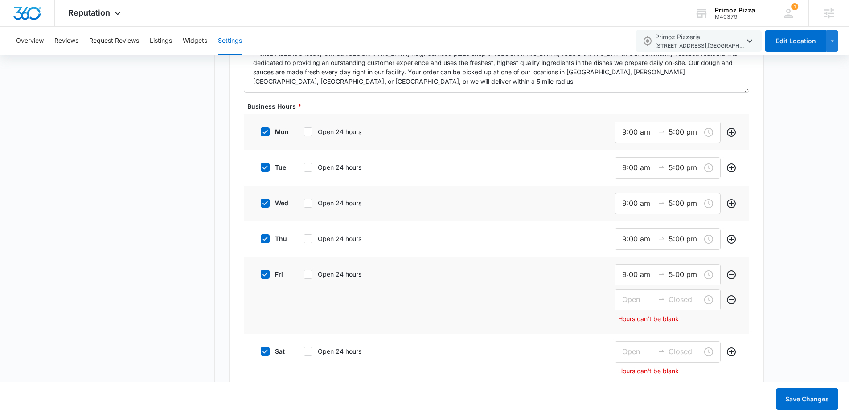
scroll to position [709, 0]
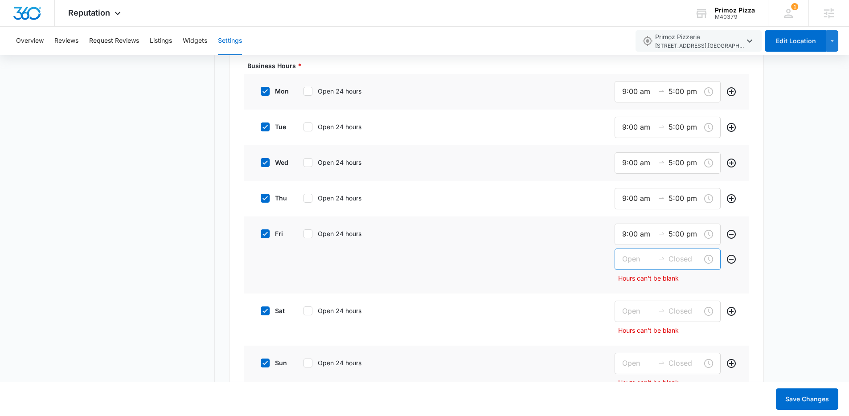
click at [627, 258] on input at bounding box center [638, 259] width 32 height 11
click at [626, 285] on div "12" at bounding box center [627, 283] width 25 height 12
type input "12:00 am"
click at [595, 273] on div "fri Open 24 hours 9:00 am 5:00 pm Hours can't be blank" at bounding box center [496, 255] width 505 height 77
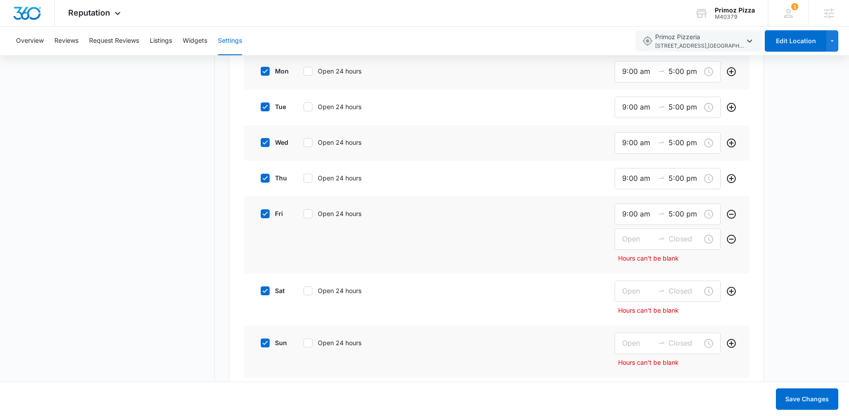
scroll to position [734, 0]
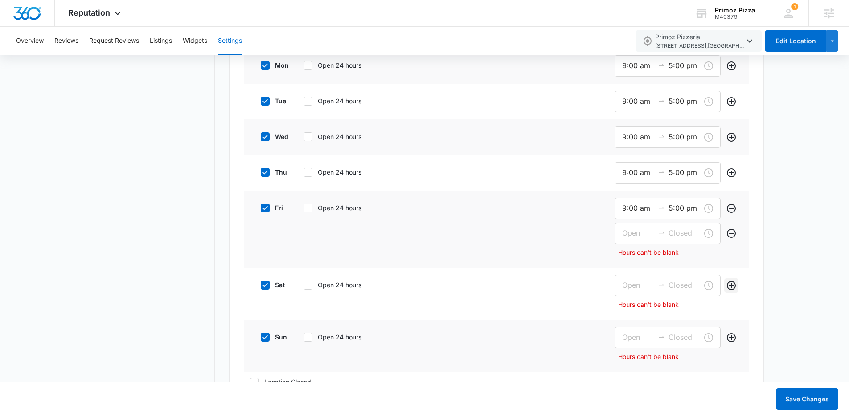
click at [730, 285] on icon "Add" at bounding box center [731, 285] width 9 height 9
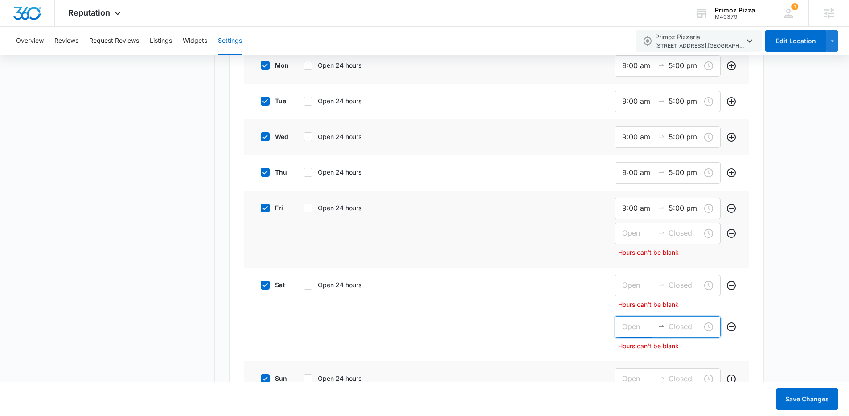
click at [633, 328] on input at bounding box center [638, 326] width 32 height 11
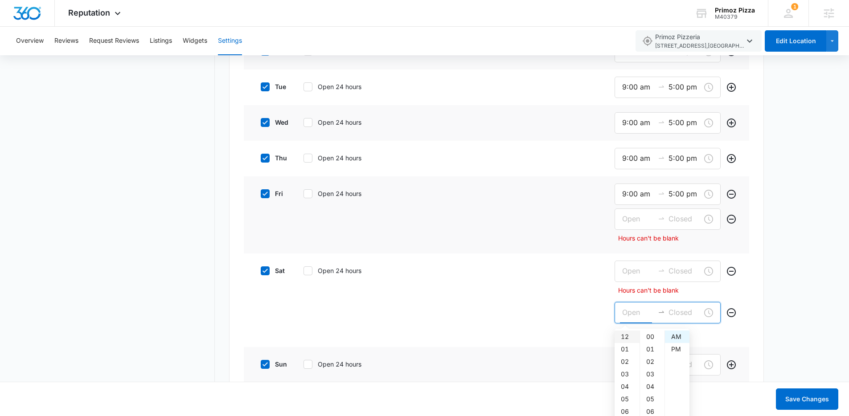
click at [627, 334] on div "12" at bounding box center [627, 337] width 25 height 12
type input "12:00 am"
click at [677, 315] on input at bounding box center [684, 312] width 32 height 11
drag, startPoint x: 624, startPoint y: 348, endPoint x: 635, endPoint y: 346, distance: 11.8
click at [624, 348] on div "01" at bounding box center [627, 349] width 25 height 12
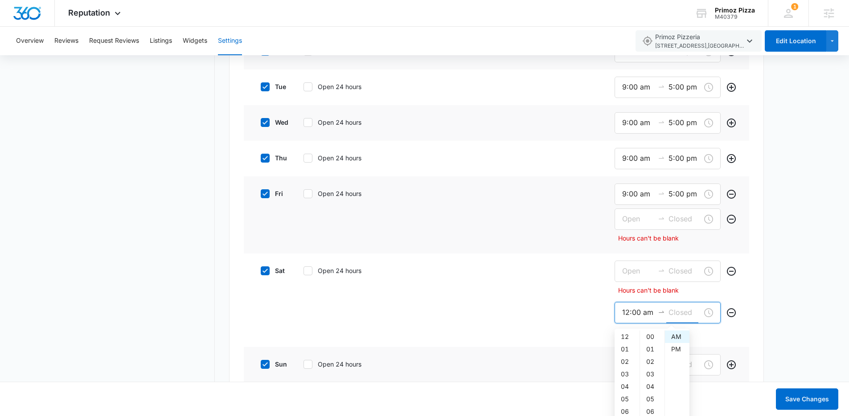
type input "1:00 am"
click at [674, 337] on div "AM" at bounding box center [677, 337] width 25 height 12
click at [791, 307] on div "Settings Connected Accounts Review Management Location Details Location Details…" at bounding box center [424, 368] width 849 height 2067
click at [639, 317] on input at bounding box center [638, 312] width 32 height 11
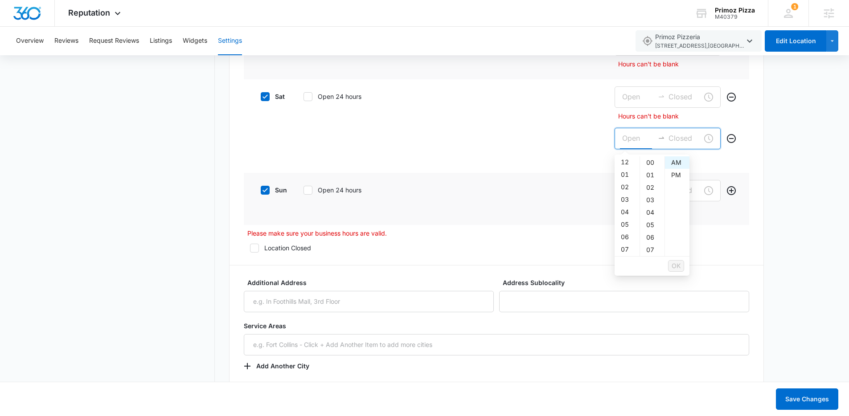
scroll to position [0, 0]
click at [624, 164] on div "12" at bounding box center [627, 162] width 25 height 12
type input "12:00 am"
click at [673, 163] on div "AM" at bounding box center [677, 162] width 25 height 12
click at [689, 139] on input at bounding box center [684, 138] width 32 height 11
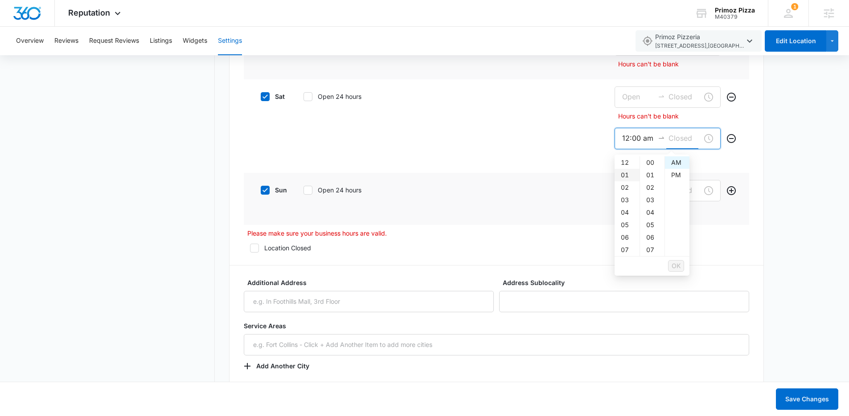
click at [621, 175] on div "01" at bounding box center [627, 175] width 25 height 12
type input "1:00 am"
click at [677, 266] on span "OK" at bounding box center [676, 266] width 9 height 10
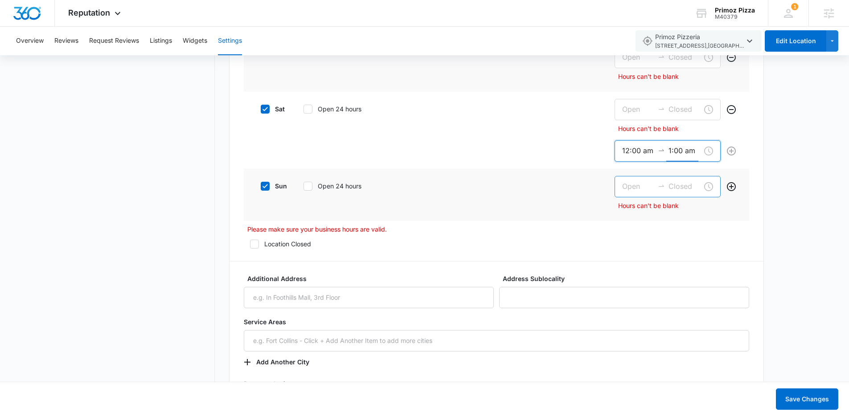
scroll to position [902, 0]
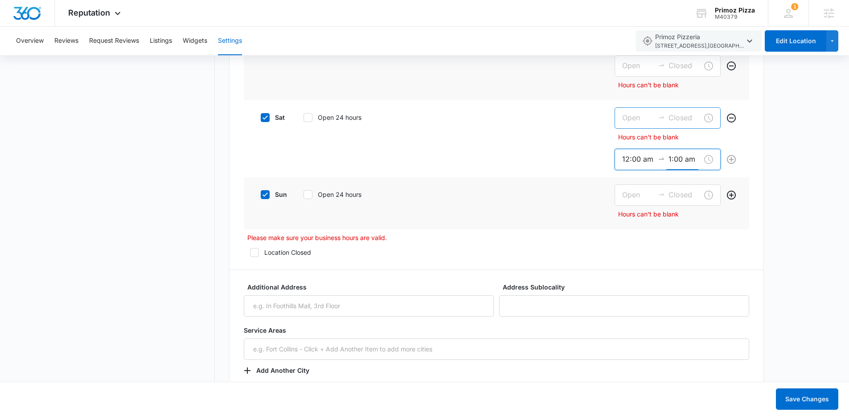
click at [637, 121] on input at bounding box center [638, 117] width 32 height 11
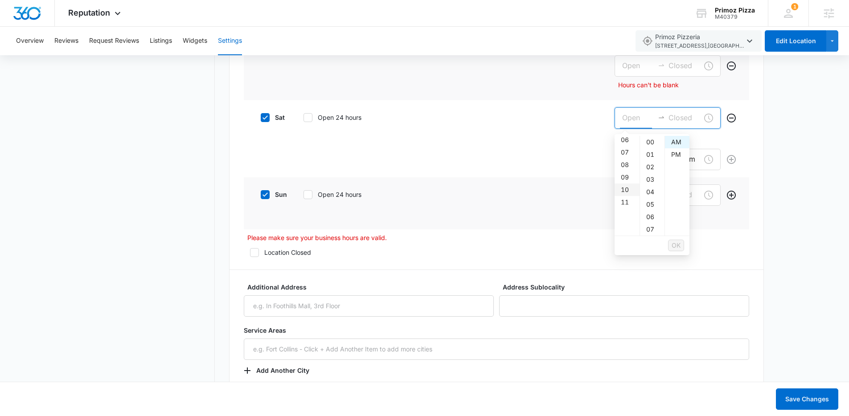
click at [625, 187] on div "10" at bounding box center [627, 190] width 25 height 12
type input "10:00 am"
click at [675, 143] on div "AM" at bounding box center [677, 142] width 25 height 12
click at [680, 121] on input at bounding box center [684, 117] width 32 height 11
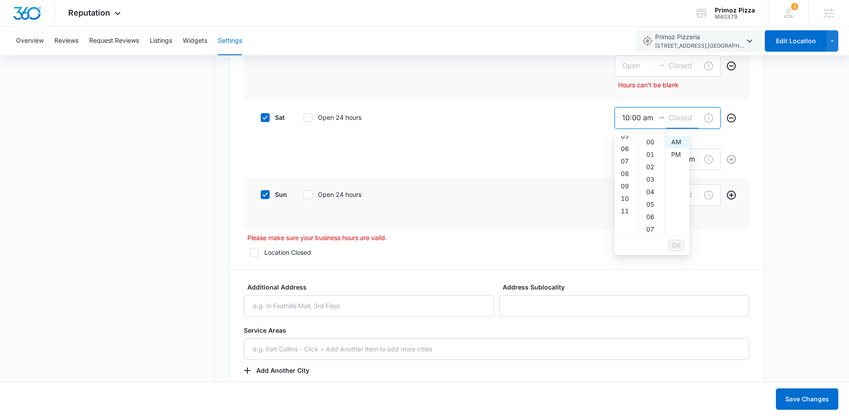
scroll to position [137, 0]
click at [625, 144] on div "11" at bounding box center [627, 142] width 25 height 12
click at [652, 160] on div "59" at bounding box center [652, 160] width 25 height 12
click at [673, 155] on div "PM" at bounding box center [677, 154] width 25 height 12
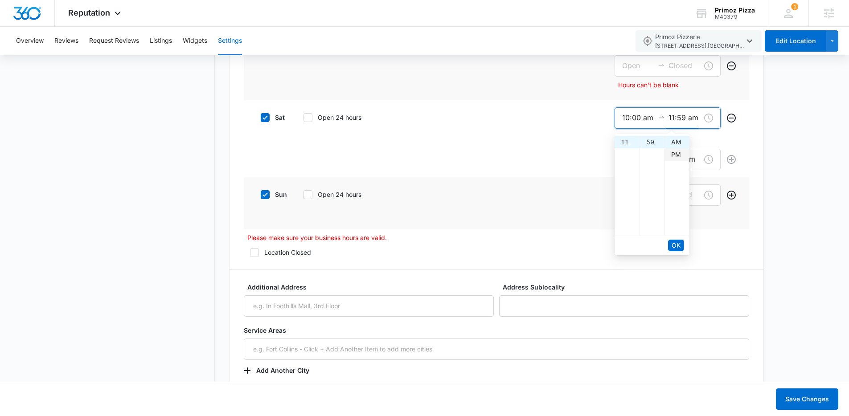
type input "11:59 pm"
click at [678, 246] on span "OK" at bounding box center [676, 246] width 9 height 10
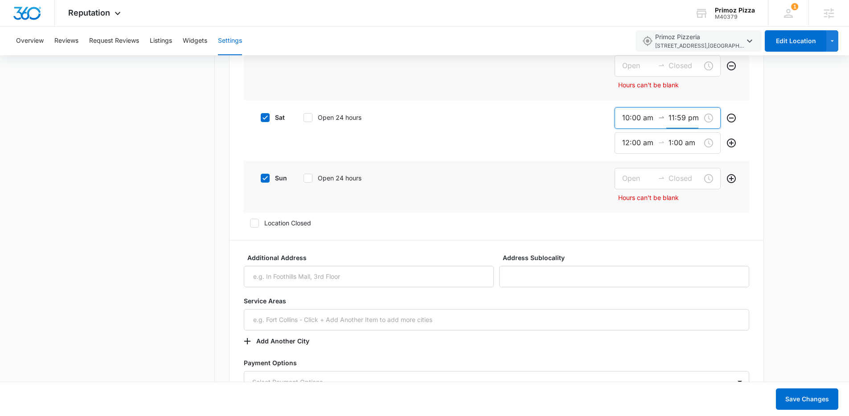
click at [774, 174] on div "Settings Connected Accounts Review Management Location Details Location Details…" at bounding box center [424, 192] width 849 height 2021
click at [628, 177] on input at bounding box center [638, 178] width 32 height 11
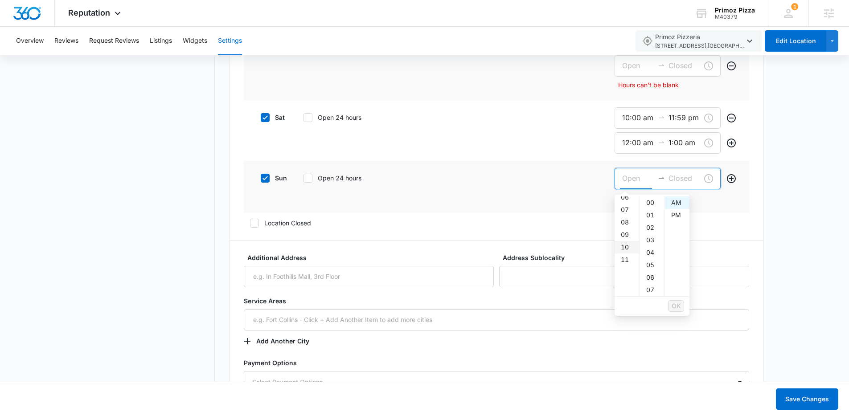
click at [628, 247] on div "10" at bounding box center [627, 247] width 25 height 12
type input "10:00 am"
click at [680, 175] on input at bounding box center [684, 178] width 32 height 11
click at [627, 213] on div "11" at bounding box center [627, 215] width 25 height 12
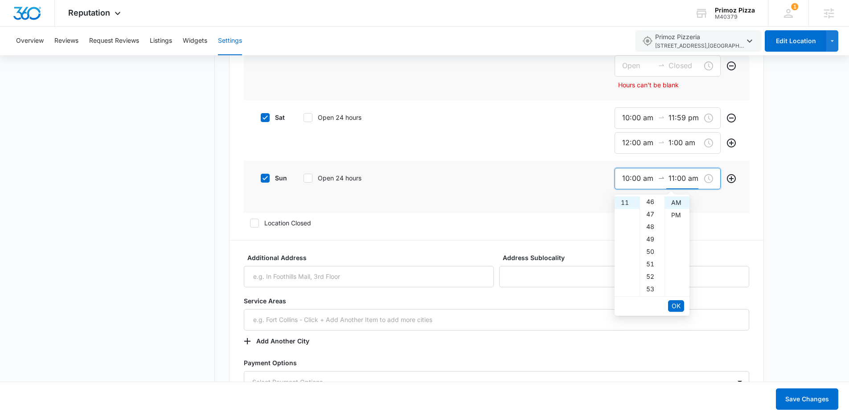
scroll to position [736, 0]
click at [651, 205] on div "59" at bounding box center [652, 203] width 25 height 12
click at [669, 214] on div "PM" at bounding box center [677, 215] width 25 height 12
type input "11:59 pm"
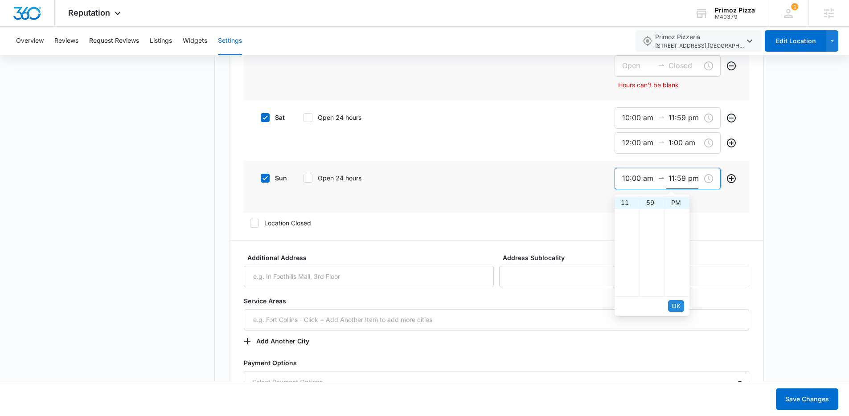
click at [680, 305] on button "OK" at bounding box center [676, 306] width 16 height 12
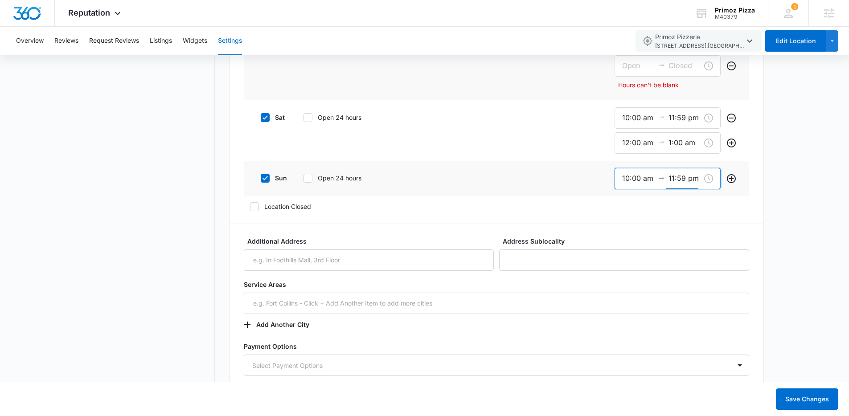
click at [780, 225] on div "Settings Connected Accounts Review Management Location Details Location Details…" at bounding box center [424, 184] width 849 height 2005
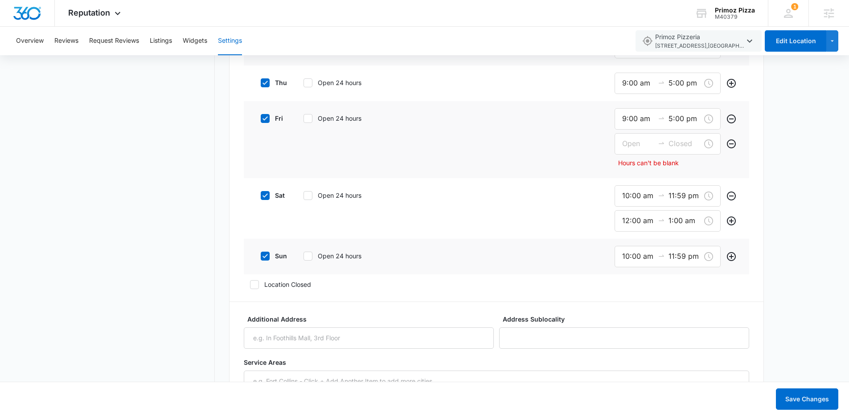
scroll to position [824, 0]
click at [637, 120] on input "9:00 am" at bounding box center [638, 119] width 32 height 11
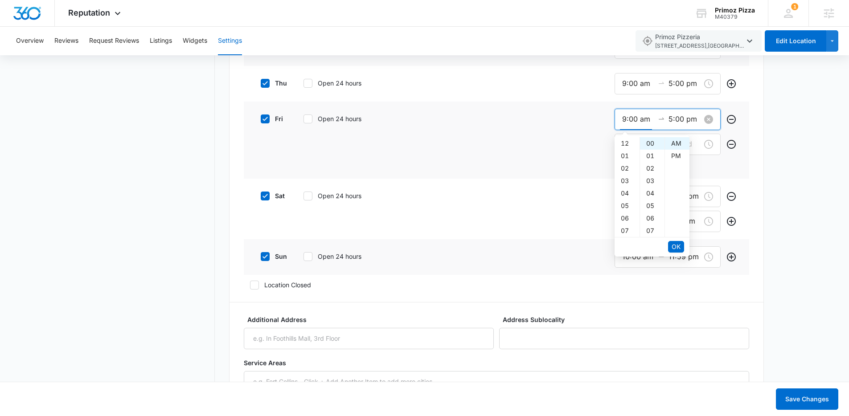
scroll to position [112, 0]
click at [623, 156] on div "10" at bounding box center [627, 156] width 25 height 12
type input "10:00 am"
click at [673, 120] on input "5:00 pm" at bounding box center [684, 119] width 32 height 11
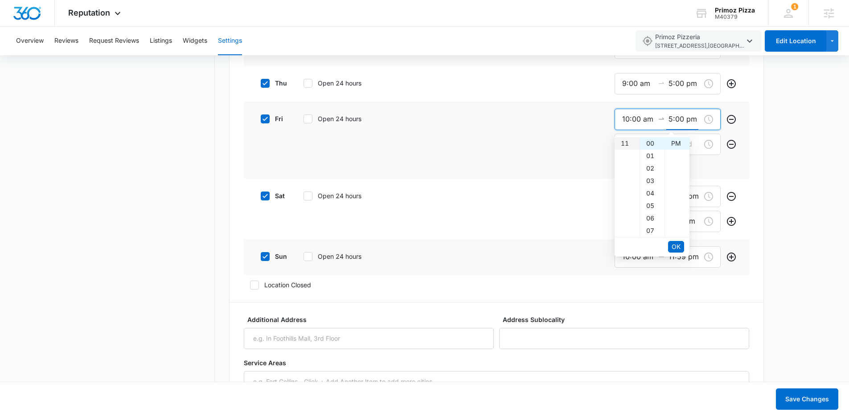
click at [628, 148] on div "11" at bounding box center [627, 143] width 25 height 12
click at [652, 146] on div "59" at bounding box center [652, 143] width 25 height 12
type input "11:59 pm"
click at [679, 246] on span "OK" at bounding box center [676, 247] width 9 height 10
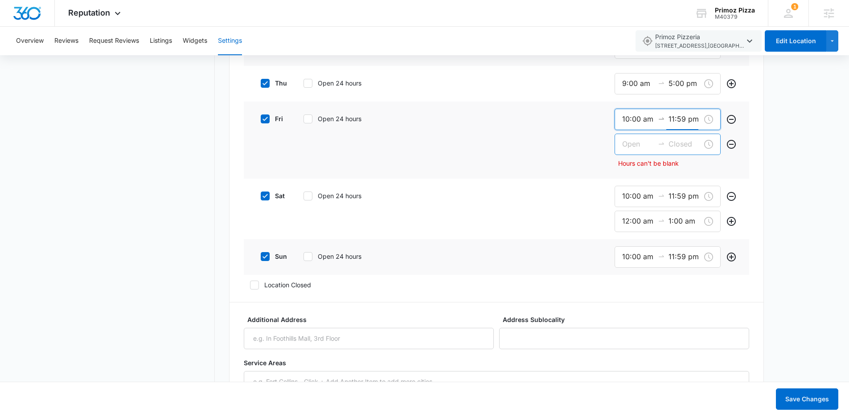
click at [629, 140] on input at bounding box center [638, 144] width 32 height 11
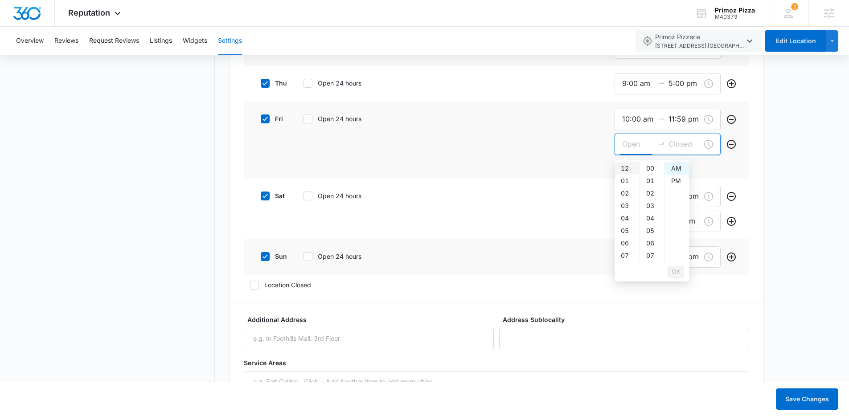
click at [623, 166] on div "12" at bounding box center [627, 168] width 25 height 12
type input "12:00 am"
click at [673, 139] on input at bounding box center [684, 144] width 32 height 11
click at [624, 179] on div "01" at bounding box center [627, 181] width 25 height 12
type input "1:00 am"
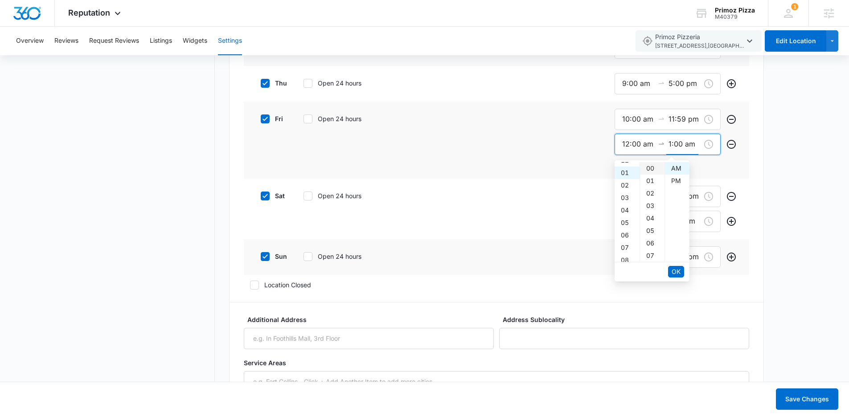
scroll to position [12, 0]
click at [678, 267] on span "OK" at bounding box center [676, 272] width 9 height 10
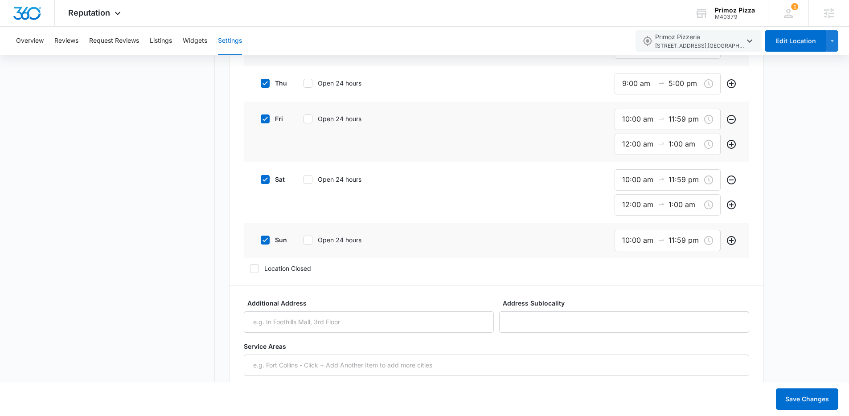
click at [802, 240] on div "Settings Connected Accounts Review Management Location Details Location Details…" at bounding box center [424, 254] width 849 height 1988
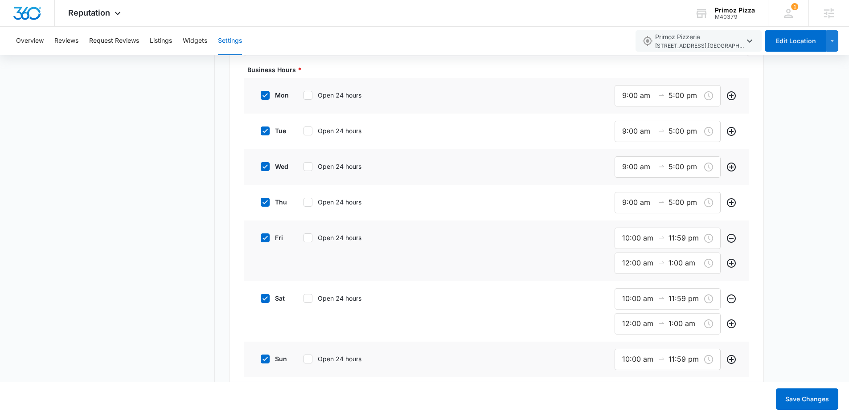
scroll to position [689, 0]
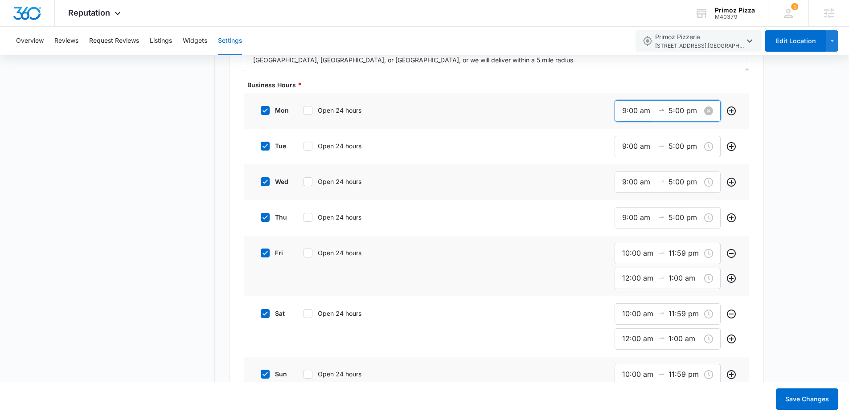
click at [631, 111] on input "9:00 am" at bounding box center [638, 110] width 32 height 11
click at [627, 144] on div "10" at bounding box center [627, 147] width 25 height 12
type input "10:00 am"
click at [676, 109] on input "5:00 pm" at bounding box center [684, 110] width 32 height 11
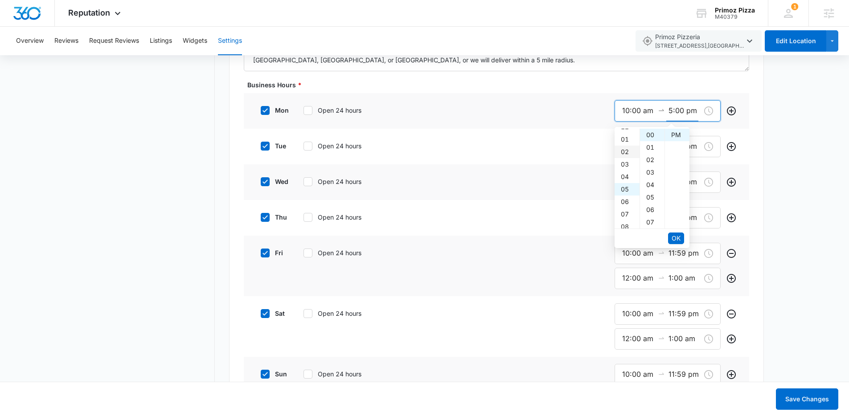
scroll to position [0, 0]
click at [625, 135] on div "12" at bounding box center [627, 135] width 25 height 12
click at [672, 131] on div "AM" at bounding box center [677, 135] width 25 height 12
type input "12:00 am"
click at [677, 234] on span "OK" at bounding box center [676, 239] width 9 height 10
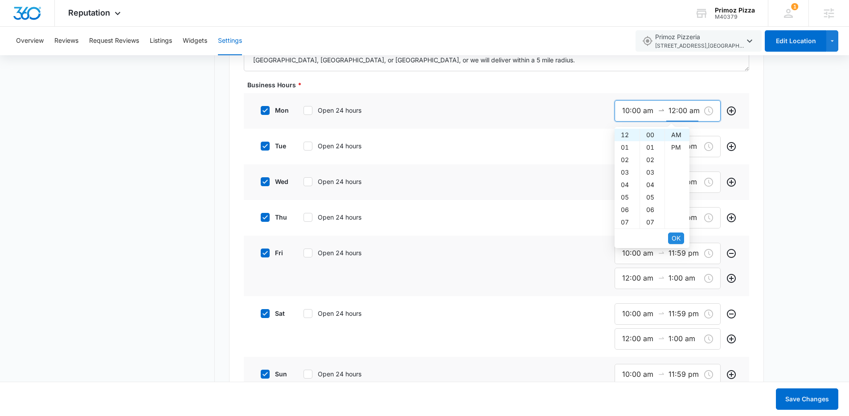
type input "12:00 am"
type input "10:00 am"
click at [633, 112] on input "12:00 am" at bounding box center [638, 110] width 32 height 11
click at [626, 143] on div "10" at bounding box center [627, 139] width 25 height 12
type input "10:00 am"
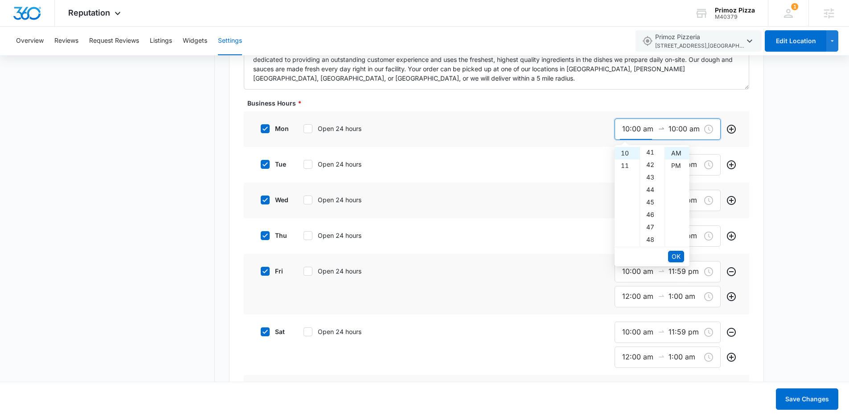
scroll to position [618, 0]
click at [684, 126] on input "10:00 am" at bounding box center [684, 128] width 32 height 11
click at [627, 168] on div "11" at bounding box center [627, 166] width 25 height 12
click at [648, 153] on div "59" at bounding box center [652, 153] width 25 height 12
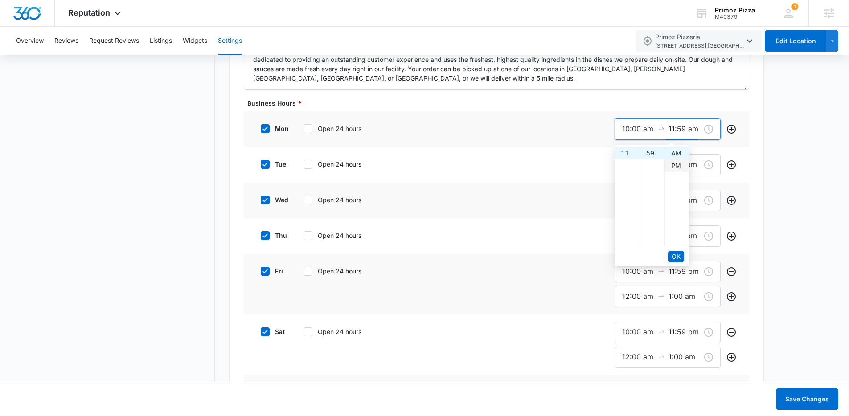
click at [675, 165] on div "PM" at bounding box center [677, 166] width 25 height 12
type input "11:59 pm"
click at [678, 254] on span "OK" at bounding box center [676, 257] width 9 height 10
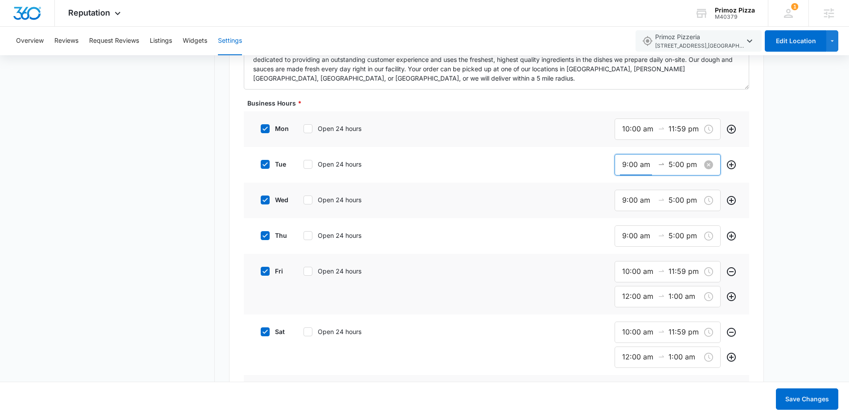
click at [631, 167] on input "9:00 am" at bounding box center [638, 164] width 32 height 11
click at [627, 201] on div "10" at bounding box center [627, 201] width 25 height 12
type input "10:00 am"
click at [683, 162] on input "5:00 pm" at bounding box center [684, 164] width 32 height 11
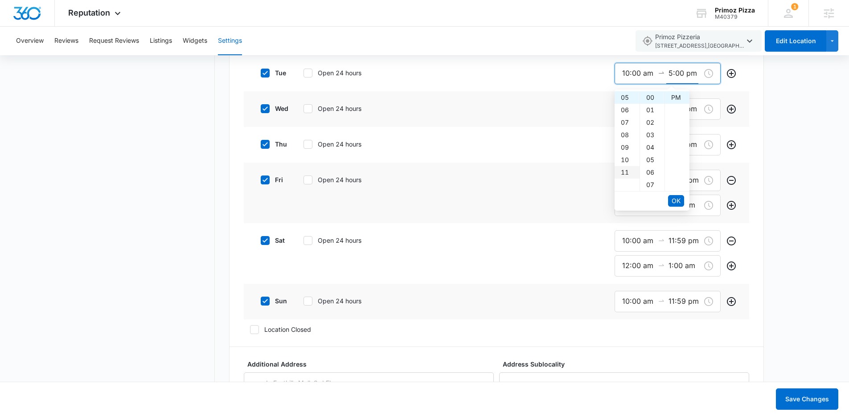
click at [626, 172] on div "11" at bounding box center [627, 172] width 25 height 12
click at [649, 96] on div "59" at bounding box center [652, 97] width 25 height 12
type input "11:59 pm"
click at [681, 202] on button "OK" at bounding box center [676, 201] width 16 height 12
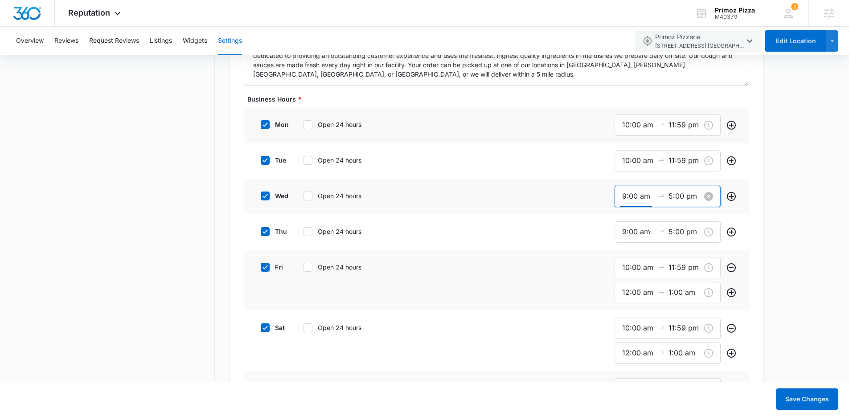
click at [632, 197] on input "9:00 am" at bounding box center [638, 196] width 32 height 11
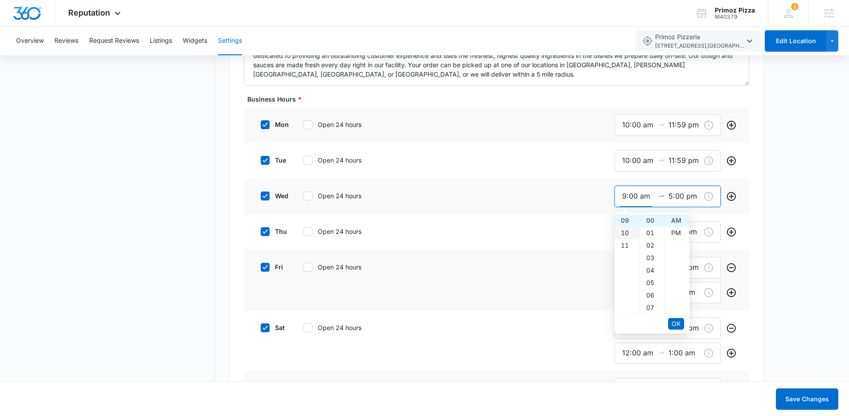
click at [625, 232] on div "10" at bounding box center [627, 233] width 25 height 12
type input "10:00 am"
click at [680, 199] on input "5:00 pm" at bounding box center [684, 196] width 32 height 11
click at [623, 295] on div "11" at bounding box center [627, 295] width 25 height 12
click at [652, 221] on div "59" at bounding box center [652, 220] width 25 height 12
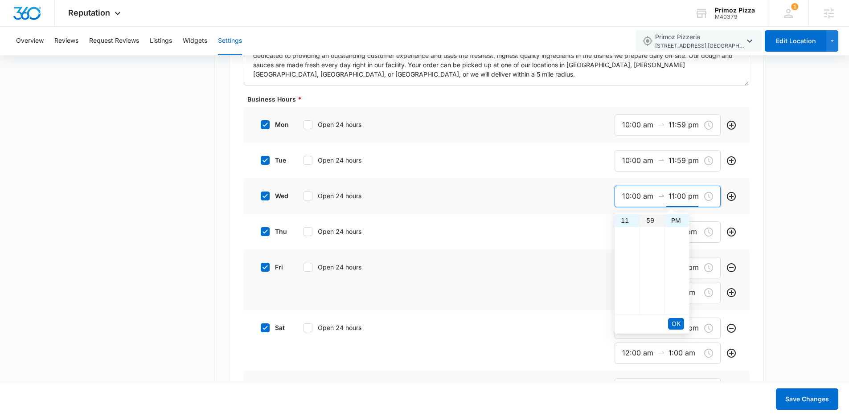
type input "11:59 pm"
click at [681, 322] on button "OK" at bounding box center [676, 324] width 16 height 12
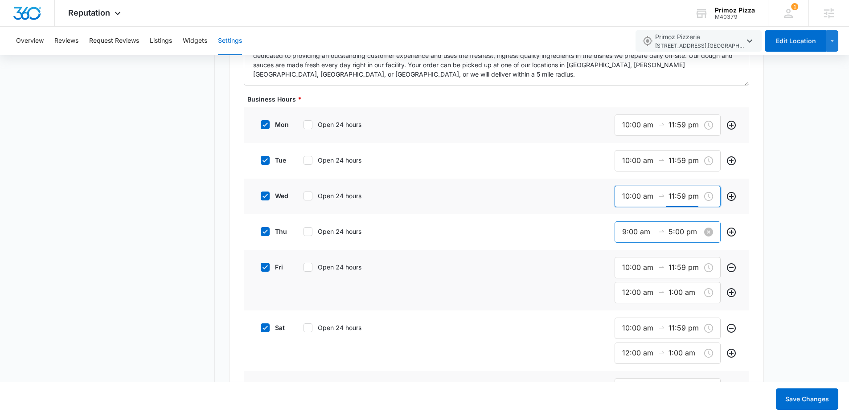
click at [627, 234] on input "9:00 am" at bounding box center [638, 231] width 32 height 11
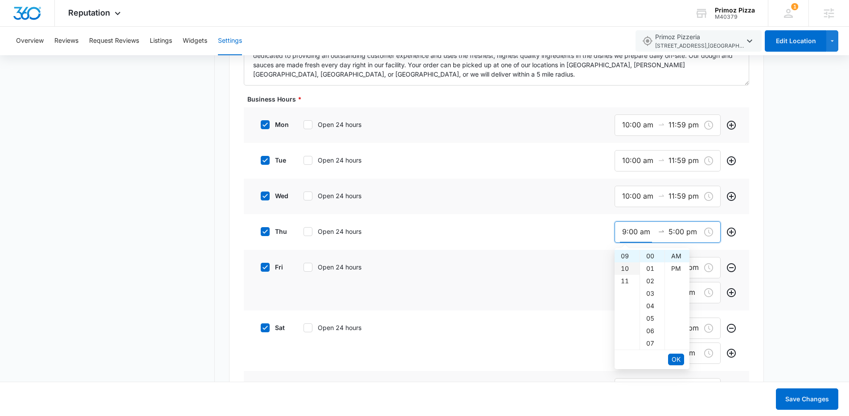
click at [626, 267] on div "10" at bounding box center [627, 268] width 25 height 12
type input "10:00 am"
click at [672, 234] on input "5:00 pm" at bounding box center [684, 231] width 32 height 11
click at [627, 330] on div "11" at bounding box center [627, 331] width 25 height 12
click at [648, 259] on div "59" at bounding box center [652, 256] width 25 height 12
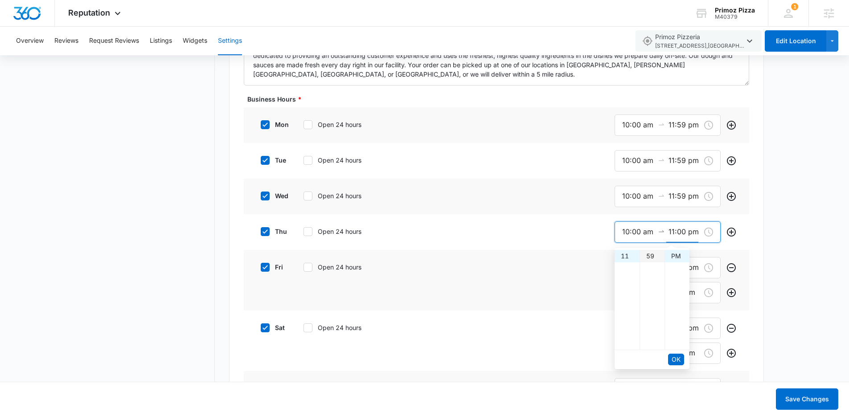
type input "11:59 pm"
click at [678, 363] on span "OK" at bounding box center [676, 360] width 9 height 10
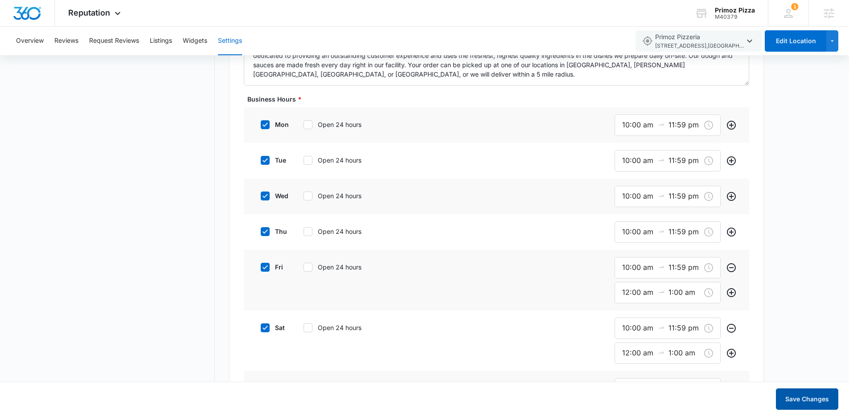
click at [794, 396] on button "Save Changes" at bounding box center [807, 399] width 62 height 21
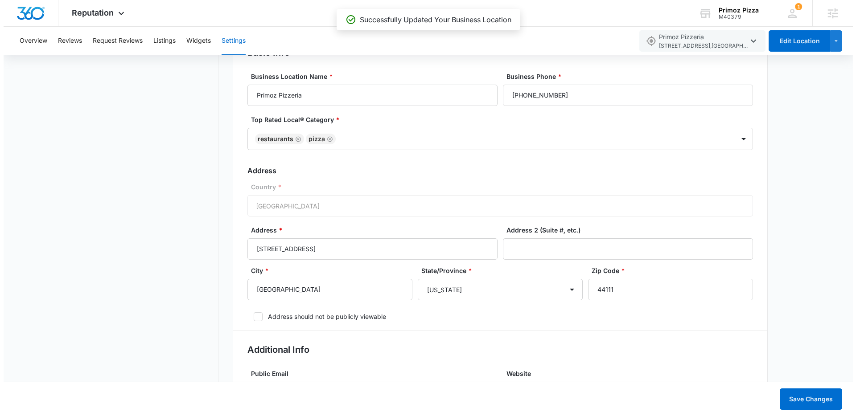
scroll to position [0, 0]
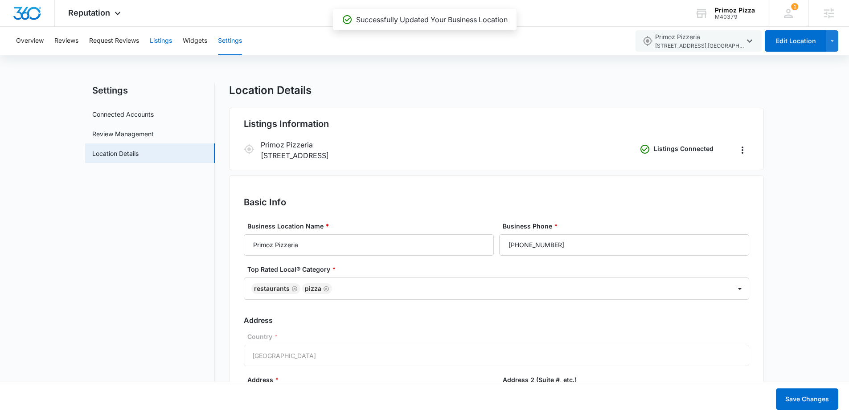
click at [162, 47] on button "Listings" at bounding box center [161, 41] width 22 height 29
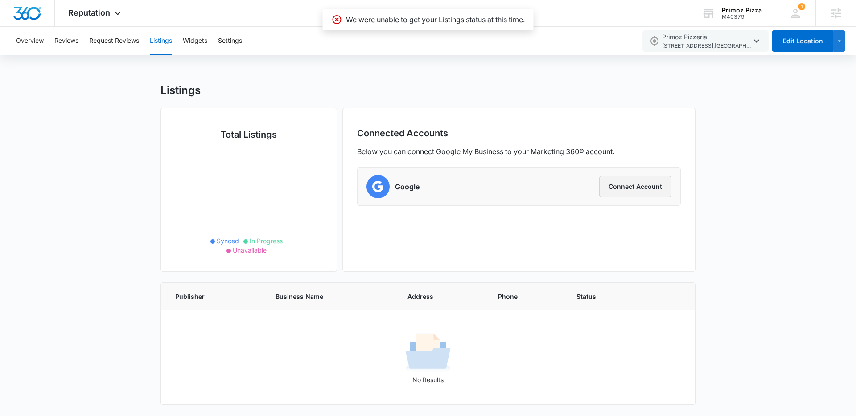
click at [626, 192] on button "Connect Account" at bounding box center [635, 186] width 72 height 21
click at [230, 42] on button "Settings" at bounding box center [230, 41] width 24 height 29
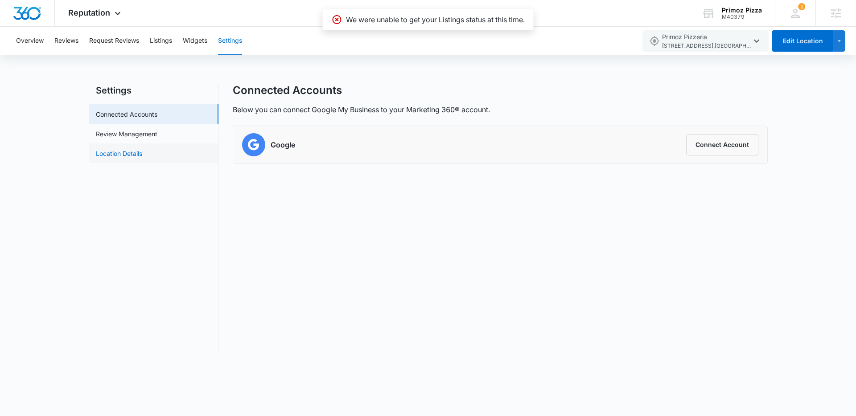
click at [132, 154] on link "Location Details" at bounding box center [119, 153] width 46 height 9
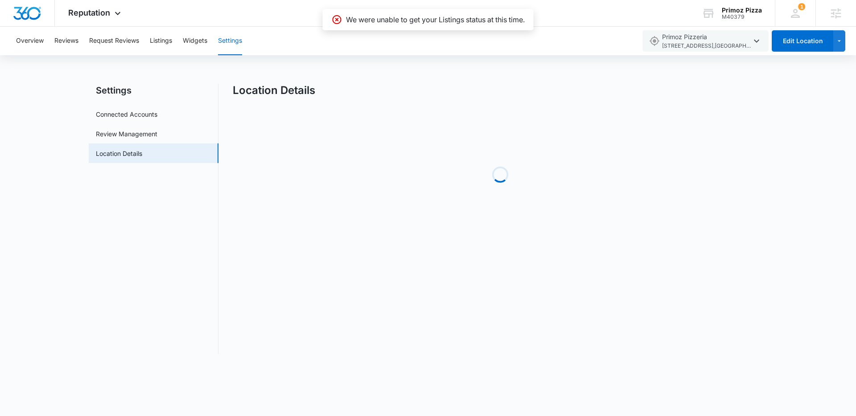
select select "Ohio"
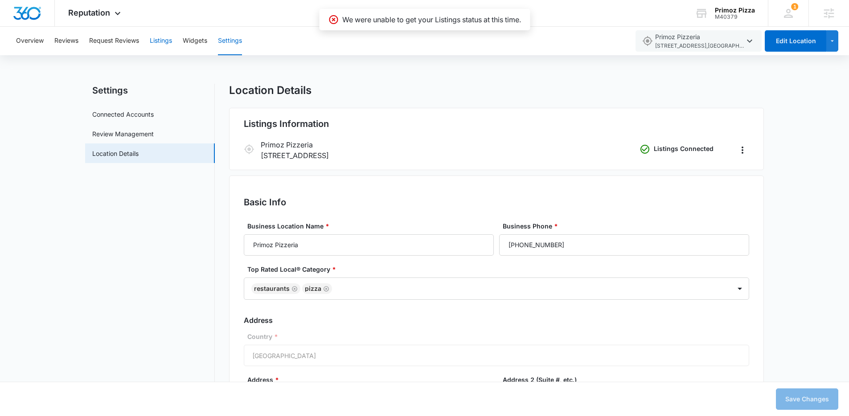
click at [163, 47] on button "Listings" at bounding box center [161, 41] width 22 height 29
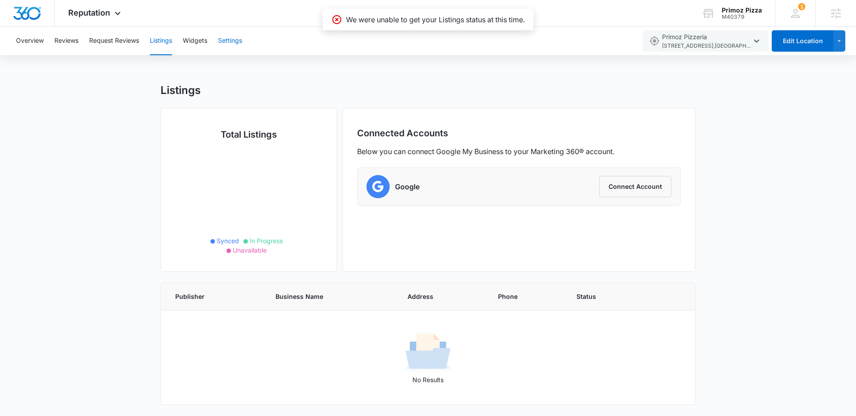
click at [230, 29] on button "Settings" at bounding box center [230, 41] width 24 height 29
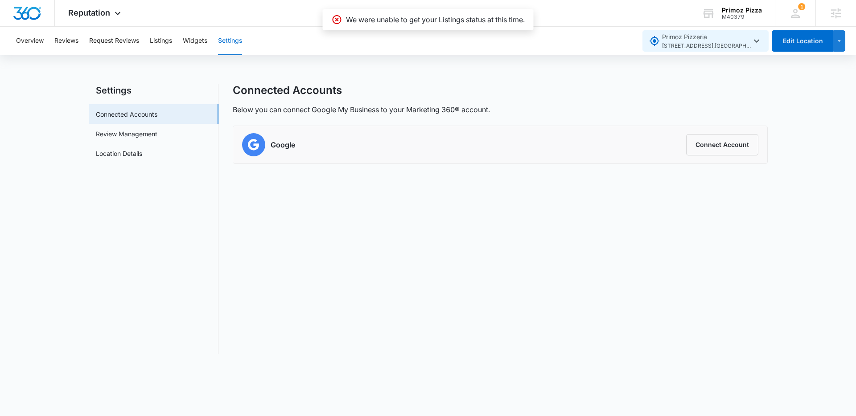
click at [736, 46] on span "3768 Rocky River Drive , Cleveland , OH" at bounding box center [706, 46] width 89 height 8
click at [840, 46] on icon "button" at bounding box center [839, 41] width 8 height 11
click at [811, 67] on div "Add Location" at bounding box center [803, 69] width 39 height 6
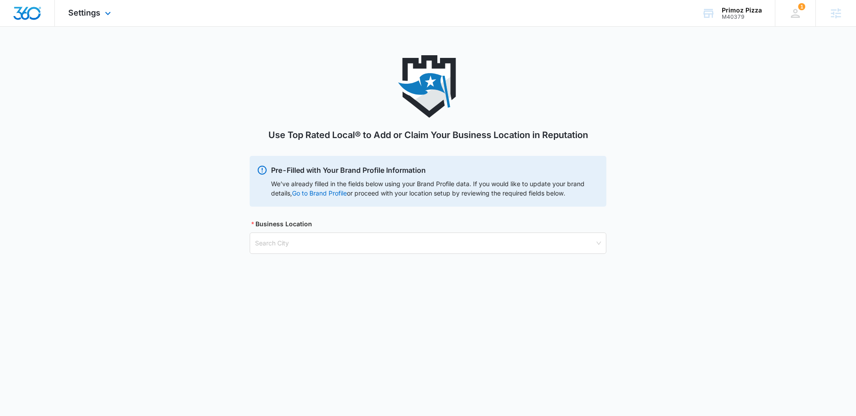
click at [74, 20] on div "Settings Apps Reputation Websites Forms CRM Email Social Payments POS Content A…" at bounding box center [91, 13] width 72 height 26
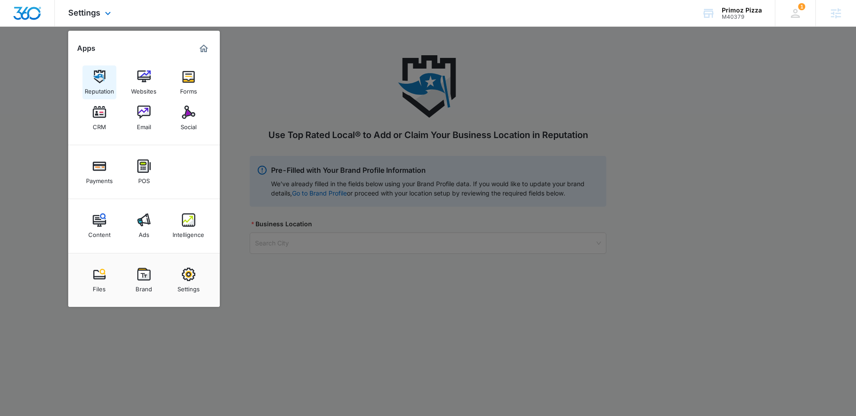
click at [104, 85] on div "Reputation" at bounding box center [99, 89] width 29 height 12
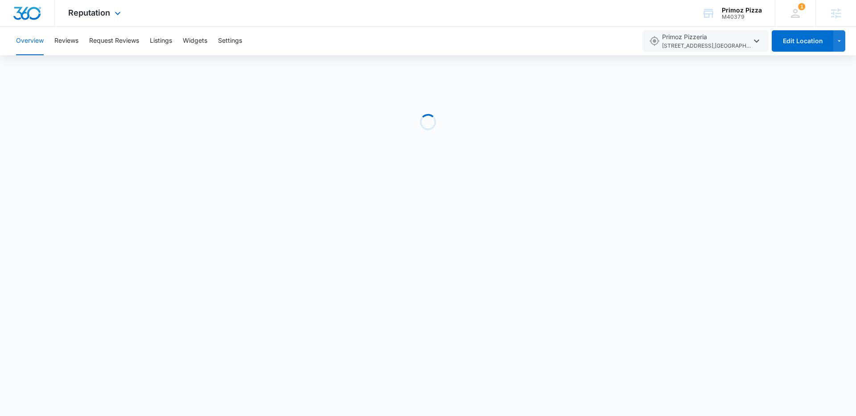
click at [100, 20] on div "Reputation Apps Reputation Websites Forms CRM Email Social Payments POS Content…" at bounding box center [96, 13] width 82 height 26
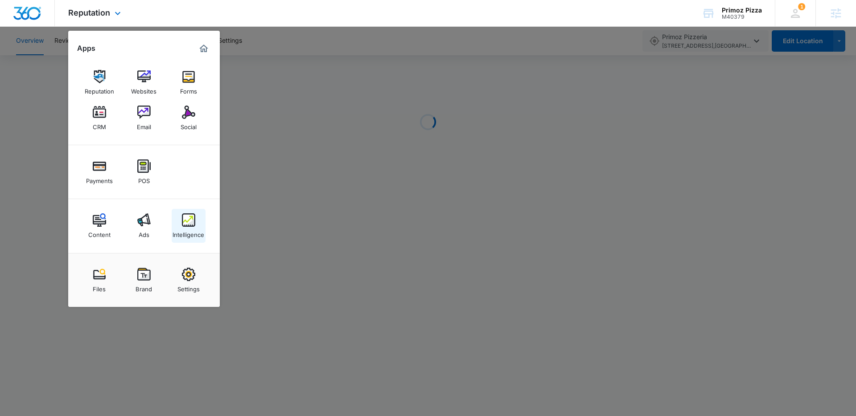
click at [195, 225] on img at bounding box center [188, 219] width 13 height 13
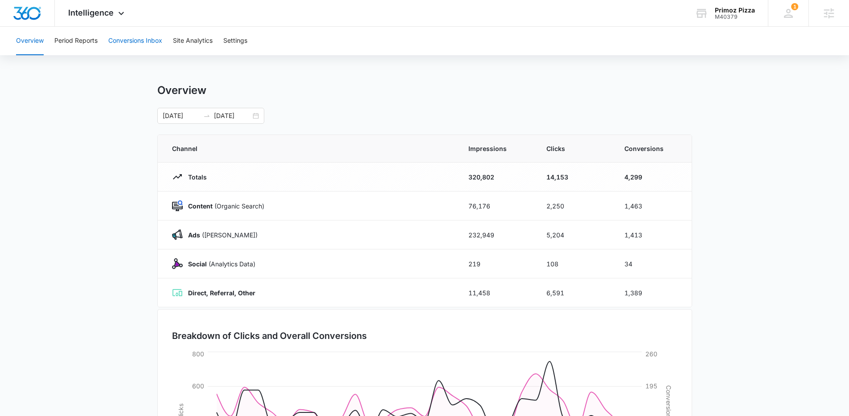
click at [135, 42] on button "Conversions Inbox" at bounding box center [135, 41] width 54 height 29
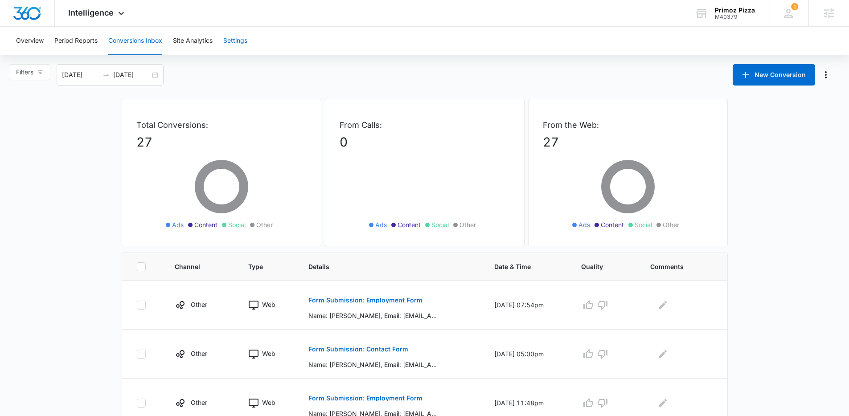
click at [243, 34] on button "Settings" at bounding box center [235, 41] width 24 height 29
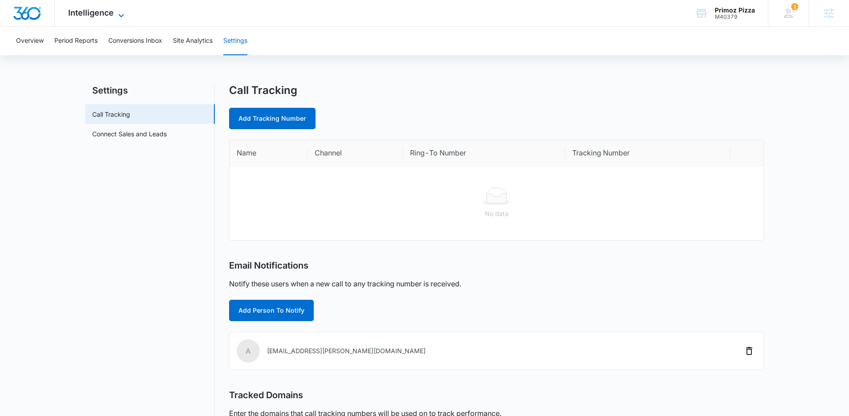
click at [96, 11] on span "Intelligence" at bounding box center [90, 12] width 45 height 9
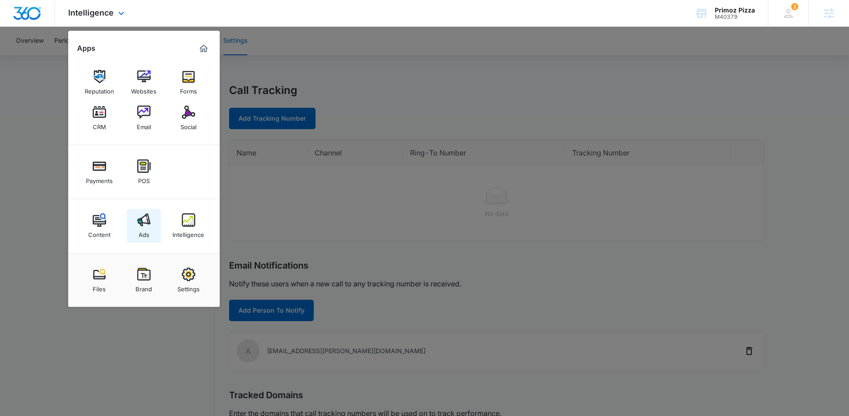
click at [147, 231] on div "Ads" at bounding box center [144, 233] width 11 height 12
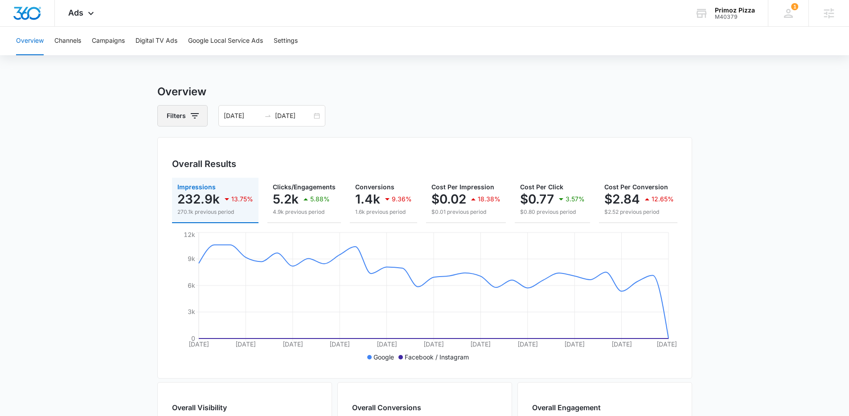
click at [196, 119] on icon "button" at bounding box center [194, 116] width 11 height 11
click at [186, 147] on p "Channel" at bounding box center [180, 148] width 24 height 9
click at [267, 148] on icon "Show Channel filters" at bounding box center [263, 148] width 11 height 11
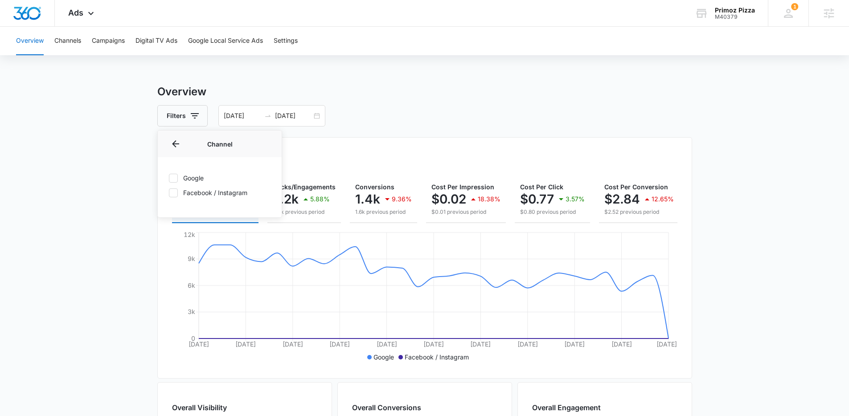
click at [177, 177] on div at bounding box center [173, 178] width 9 height 9
click at [169, 178] on input "Google" at bounding box center [168, 178] width 0 height 0
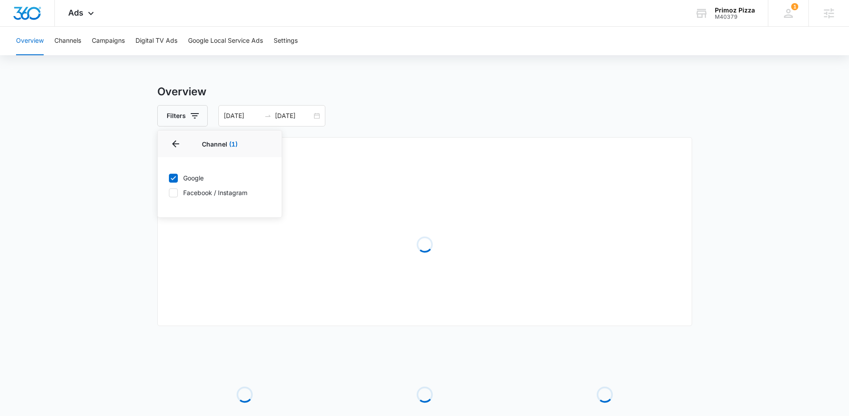
click at [177, 177] on div at bounding box center [173, 178] width 9 height 9
click at [169, 178] on input "Google" at bounding box center [168, 178] width 0 height 0
checkbox input "false"
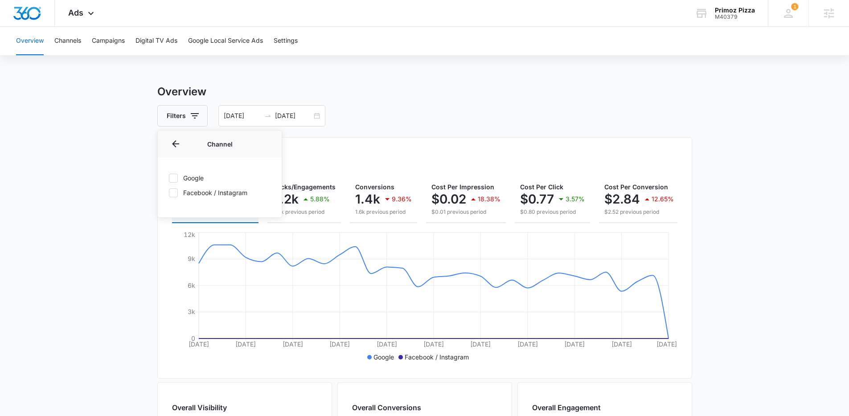
click at [364, 102] on div "Overview Filters Channel Channel Google Facebook / Instagram Type Clear All 08/…" at bounding box center [424, 404] width 535 height 640
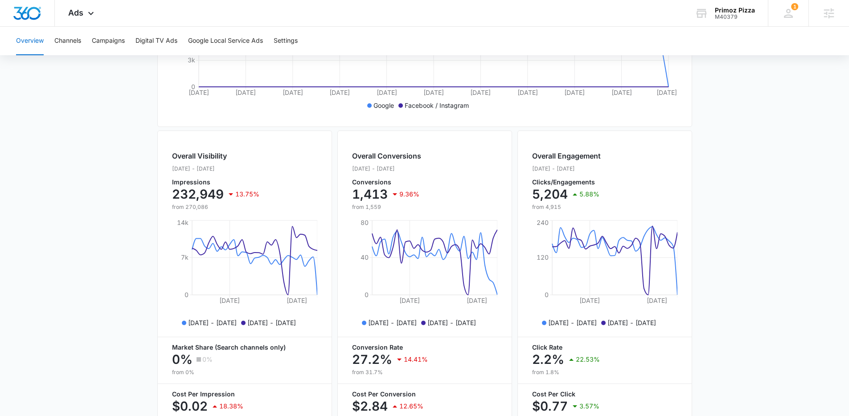
scroll to position [306, 0]
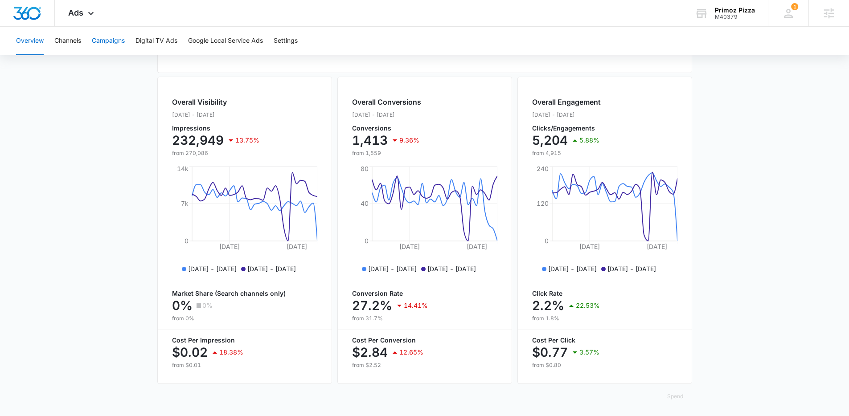
click at [106, 40] on button "Campaigns" at bounding box center [108, 41] width 33 height 29
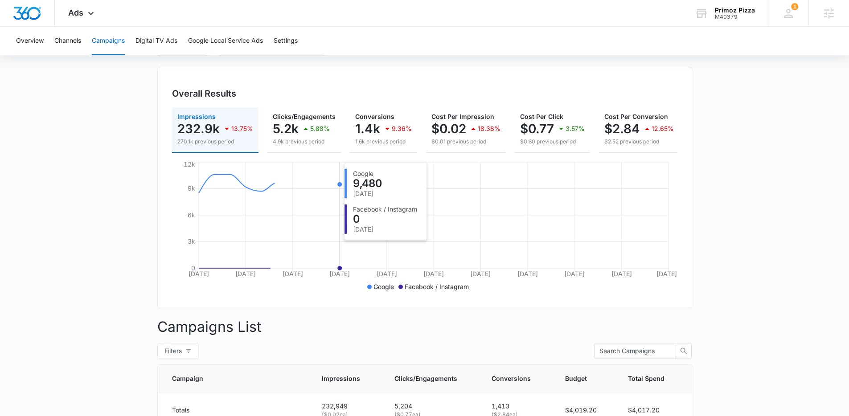
scroll to position [276, 0]
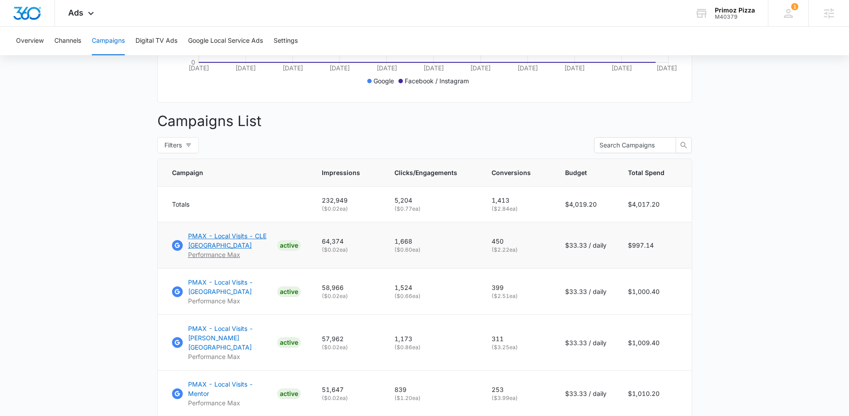
click at [217, 244] on p "PMAX - Local Visits - CLE 3768 Rocky River" at bounding box center [231, 240] width 86 height 19
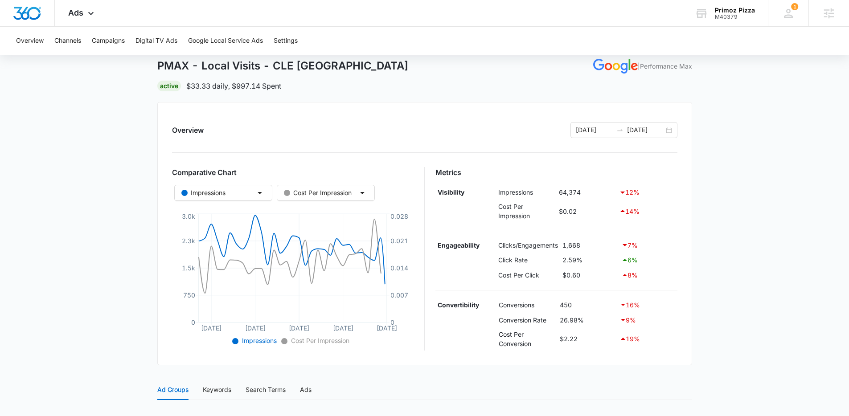
scroll to position [51, 0]
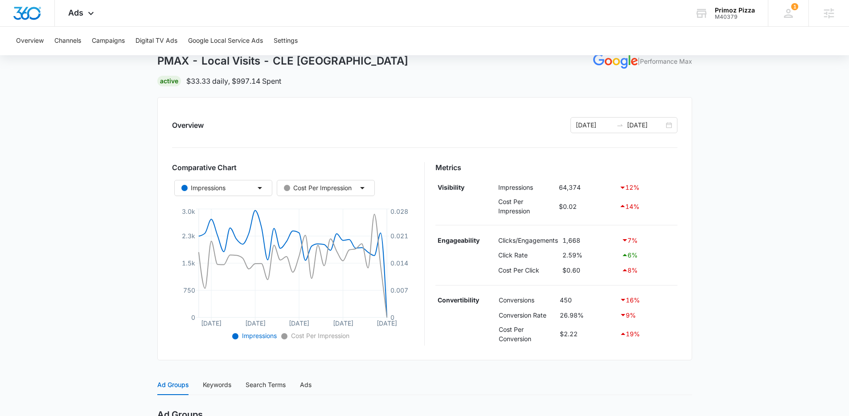
drag, startPoint x: 421, startPoint y: 210, endPoint x: 420, endPoint y: 203, distance: 6.8
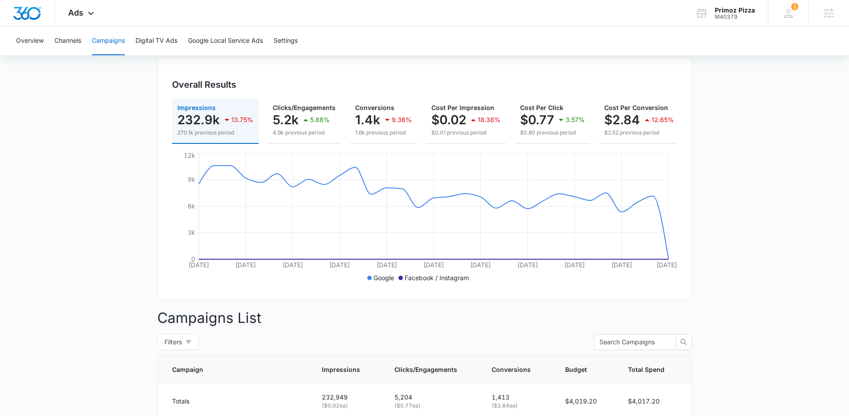
scroll to position [274, 0]
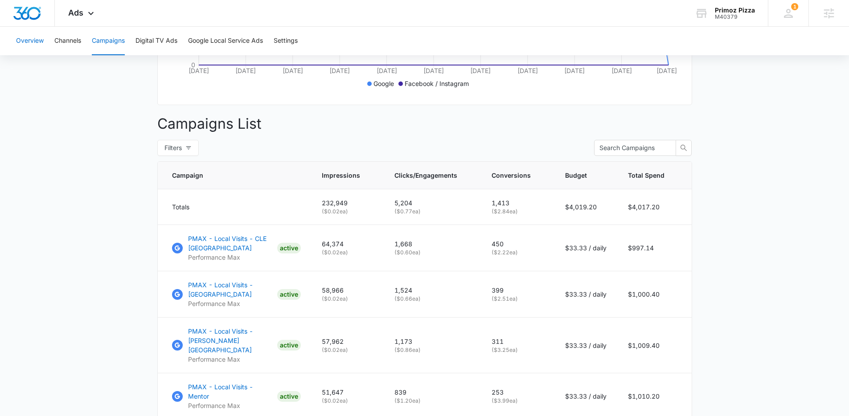
click at [30, 43] on button "Overview" at bounding box center [30, 41] width 28 height 29
